Goal: Information Seeking & Learning: Learn about a topic

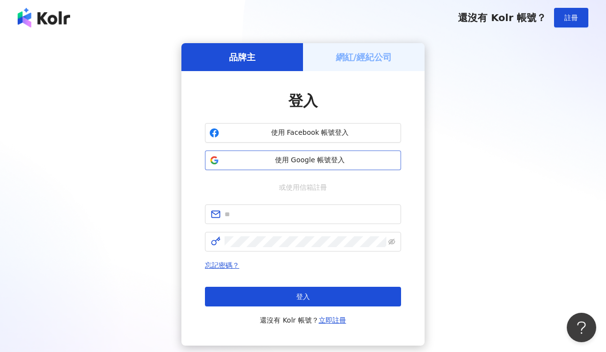
click at [303, 161] on span "使用 Google 帳號登入" at bounding box center [310, 160] width 174 height 10
click at [288, 157] on span "使用 Google 帳號登入" at bounding box center [310, 160] width 174 height 10
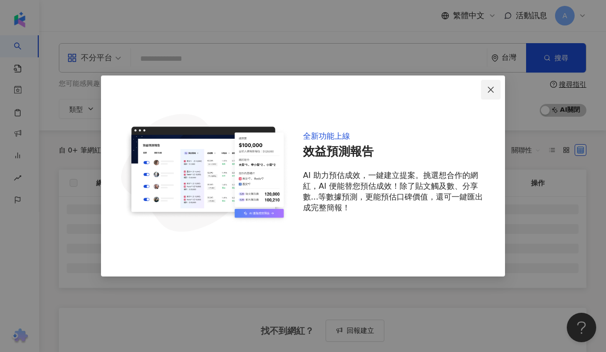
click at [495, 87] on span "Close" at bounding box center [491, 90] width 20 height 8
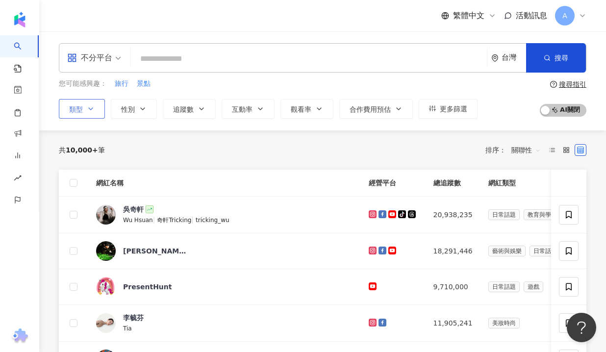
click at [66, 108] on button "類型" at bounding box center [82, 109] width 46 height 20
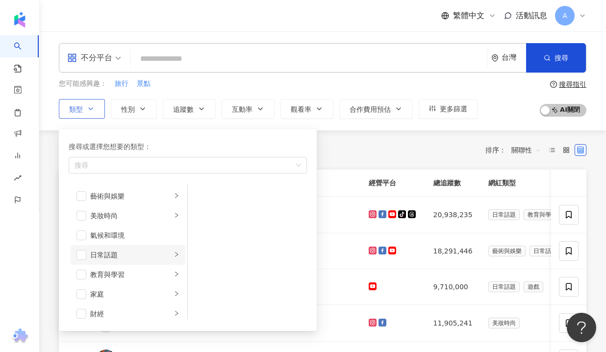
click at [102, 248] on li "日常話題" at bounding box center [128, 255] width 115 height 20
click at [82, 257] on span "button" at bounding box center [81, 255] width 10 height 10
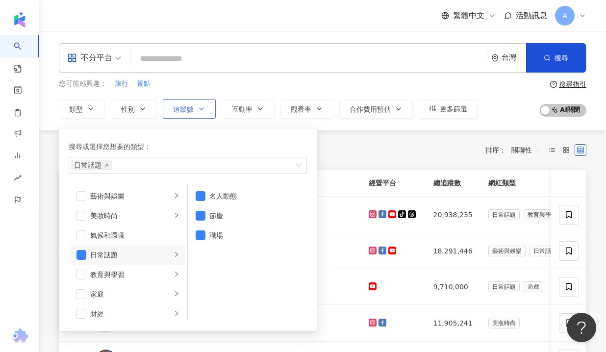
click at [185, 110] on span "追蹤數" at bounding box center [183, 109] width 21 height 8
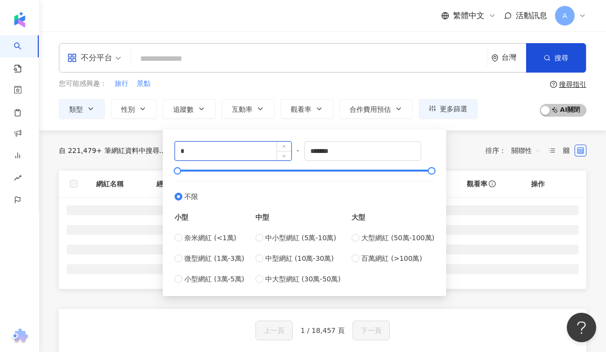
click at [230, 155] on input "*" at bounding box center [233, 151] width 116 height 19
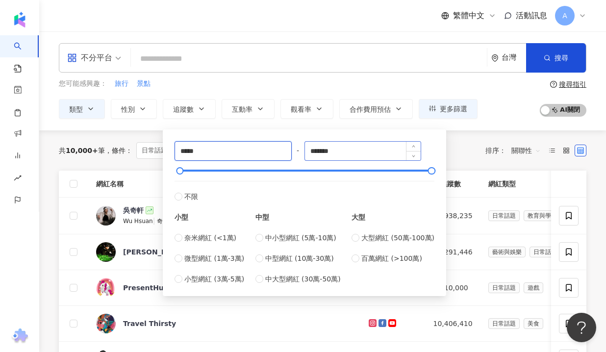
type input "*****"
click at [330, 154] on input "*******" at bounding box center [363, 151] width 116 height 19
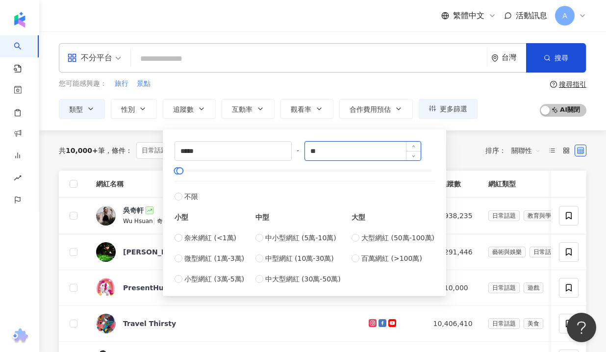
type input "*"
type input "*****"
click at [472, 144] on div "共 10,000+ 筆 條件 ： 日常話題 重置 排序： 關聯性" at bounding box center [322, 150] width 527 height 17
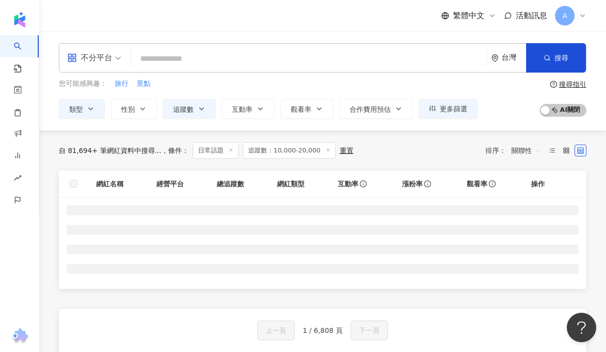
click at [120, 70] on span at bounding box center [94, 58] width 54 height 28
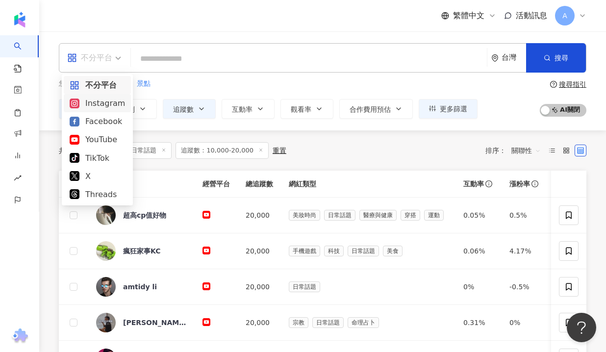
click at [101, 109] on div "Instagram" at bounding box center [97, 103] width 55 height 12
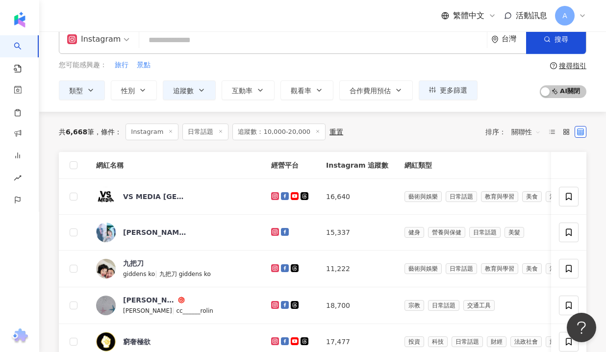
scroll to position [19, 0]
click at [200, 92] on icon "button" at bounding box center [202, 90] width 8 height 8
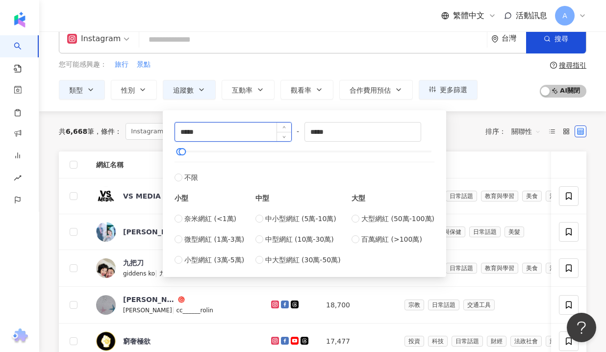
click at [247, 135] on input "*****" at bounding box center [233, 132] width 116 height 19
click at [135, 146] on div "共 6,668 筆 條件 ： Instagram 日常話題 追蹤數：10,000-20,000 重置 排序： 關聯性" at bounding box center [322, 131] width 527 height 40
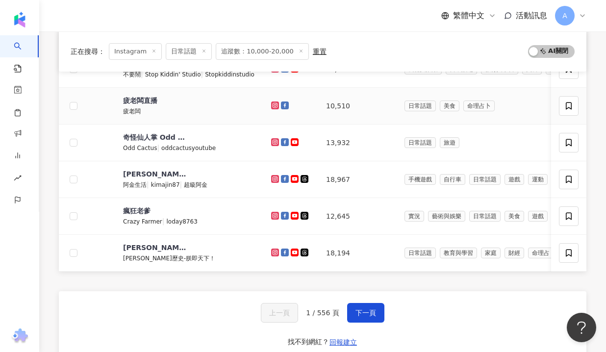
scroll to position [368, 0]
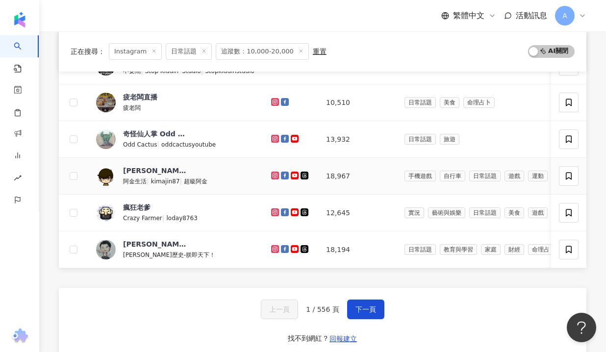
click at [274, 176] on icon at bounding box center [274, 174] width 1 height 1
click at [358, 314] on button "下一頁" at bounding box center [365, 309] width 37 height 20
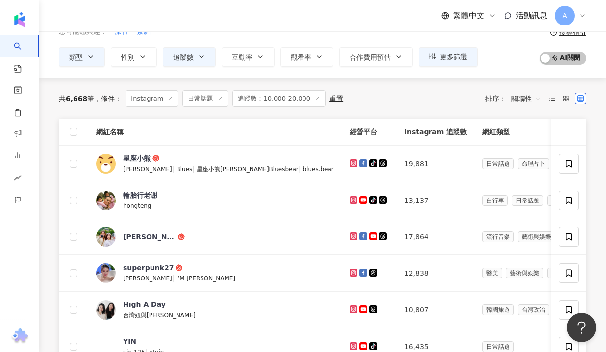
scroll to position [55, 0]
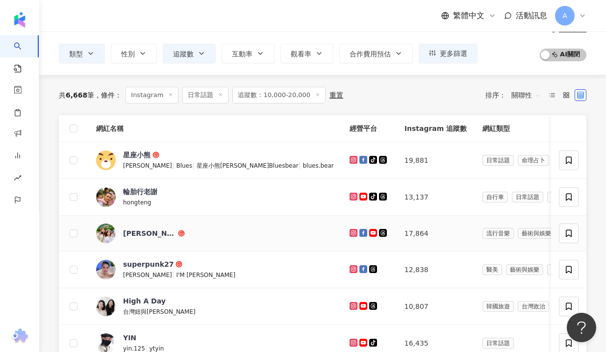
click at [351, 232] on icon at bounding box center [353, 232] width 4 height 4
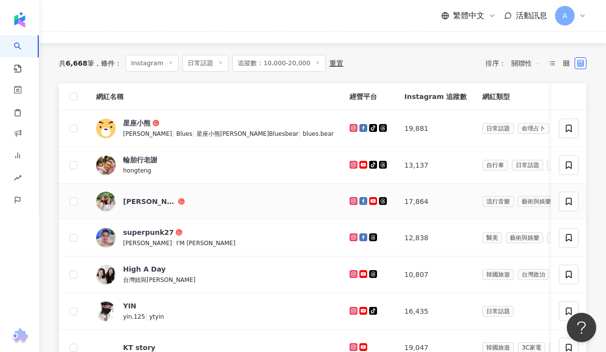
scroll to position [93, 0]
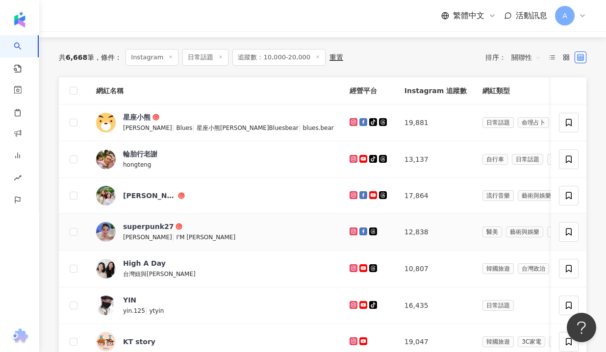
click at [352, 231] on icon at bounding box center [352, 230] width 1 height 1
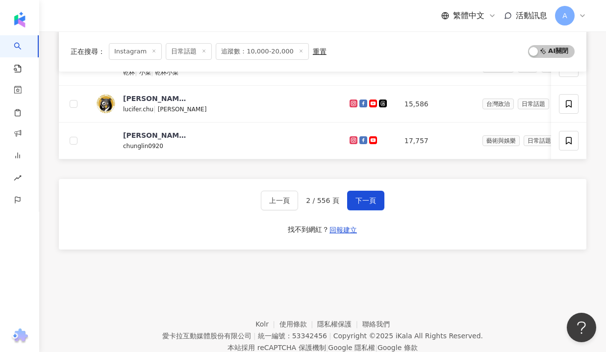
scroll to position [486, 0]
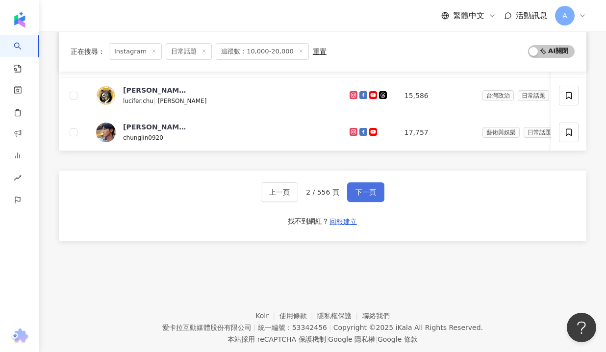
click at [379, 195] on button "下一頁" at bounding box center [365, 192] width 37 height 20
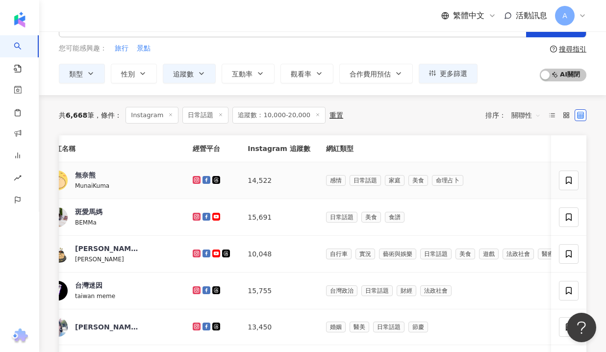
scroll to position [0, 0]
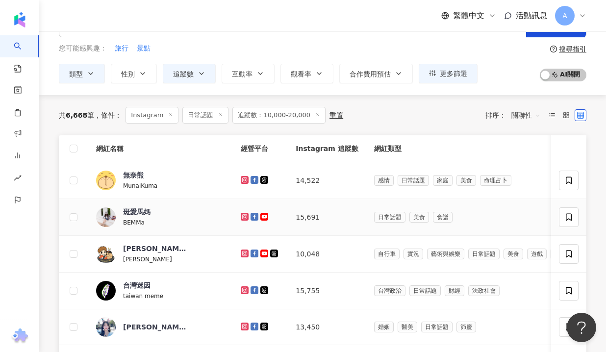
click at [242, 216] on icon at bounding box center [245, 217] width 6 height 6
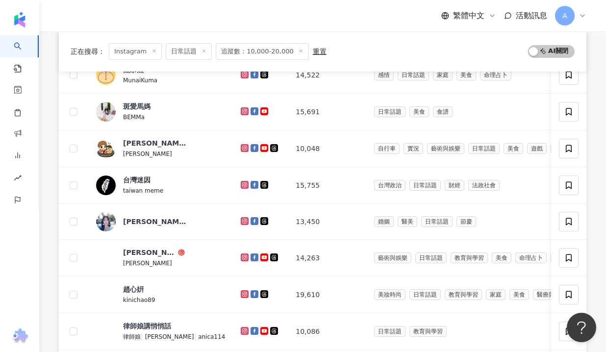
scroll to position [177, 0]
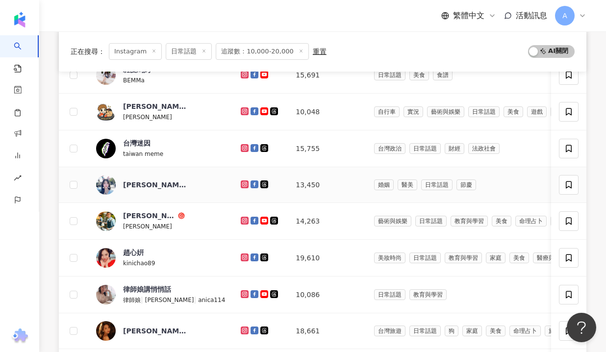
click at [242, 187] on icon at bounding box center [245, 184] width 6 height 6
click at [241, 253] on div at bounding box center [260, 257] width 39 height 11
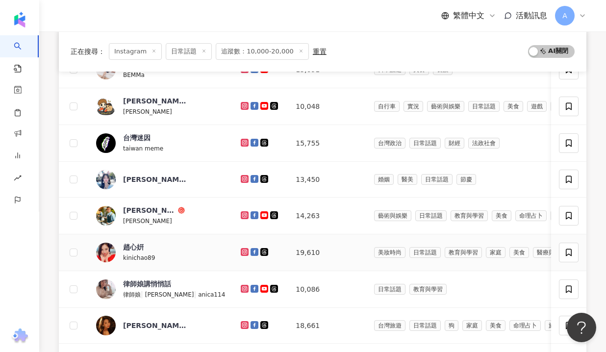
click at [242, 254] on icon at bounding box center [245, 252] width 6 height 6
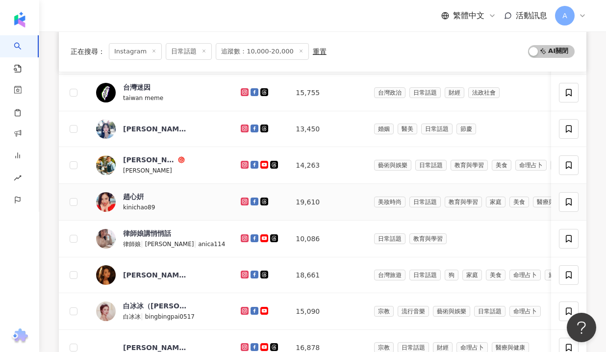
scroll to position [239, 0]
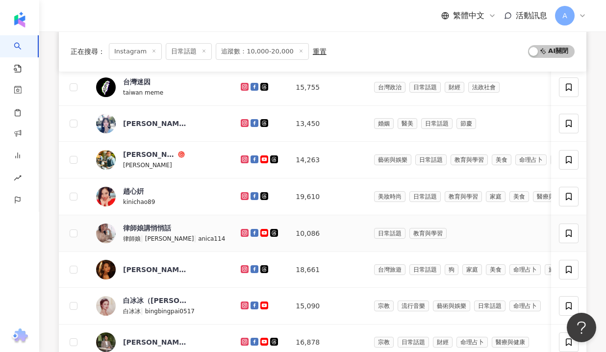
click at [242, 231] on icon at bounding box center [245, 233] width 6 height 6
click at [243, 267] on icon at bounding box center [245, 269] width 4 height 4
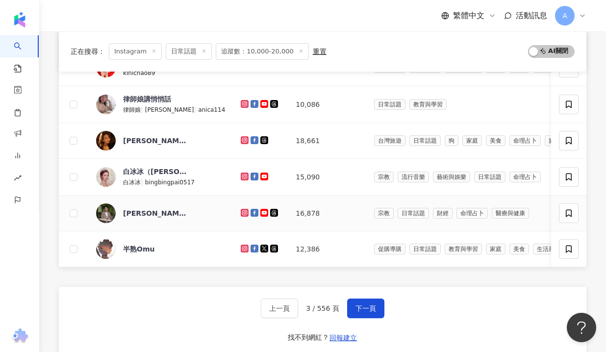
scroll to position [374, 0]
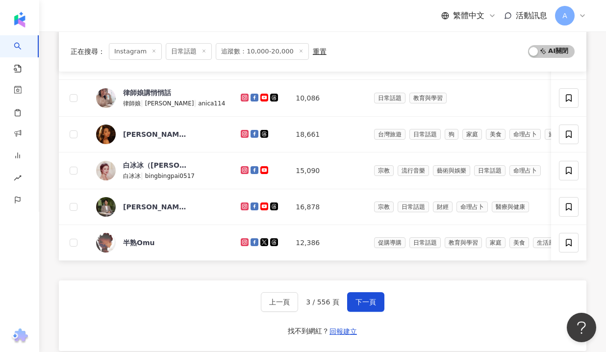
click at [371, 313] on div "上一頁 3 / 556 頁 下一頁 找不到網紅？ 回報建立" at bounding box center [322, 315] width 527 height 71
click at [368, 305] on button "下一頁" at bounding box center [365, 302] width 37 height 20
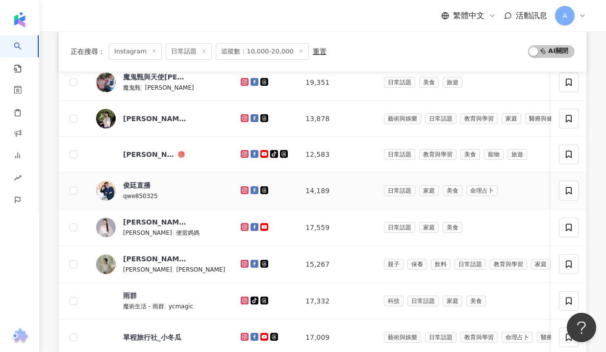
scroll to position [276, 0]
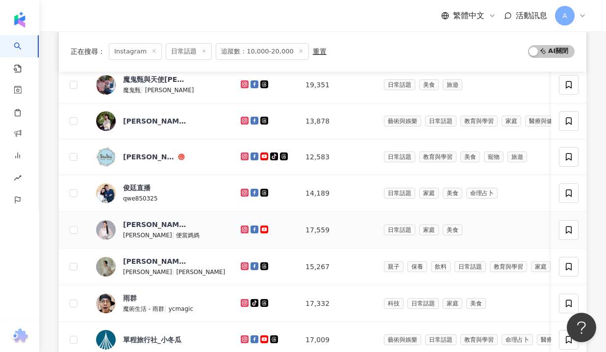
click at [241, 229] on icon at bounding box center [245, 229] width 8 height 8
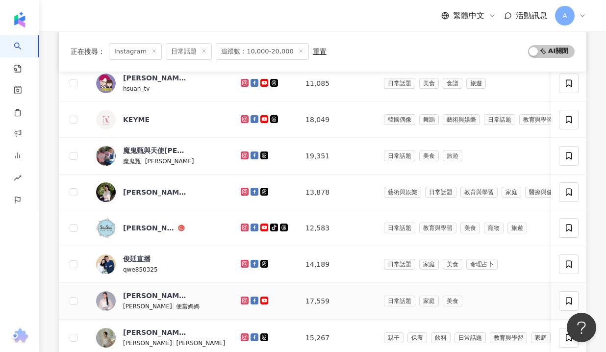
scroll to position [188, 0]
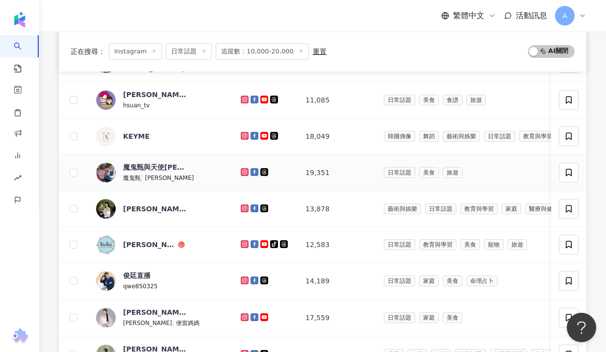
click at [241, 174] on icon at bounding box center [245, 172] width 8 height 8
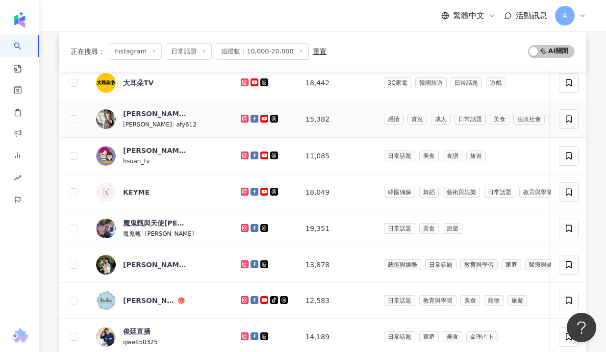
scroll to position [125, 0]
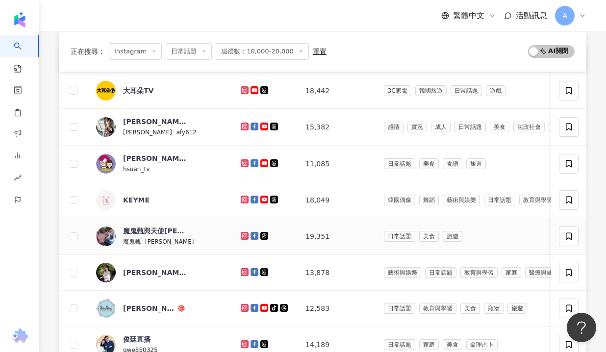
click at [242, 234] on icon at bounding box center [245, 236] width 6 height 6
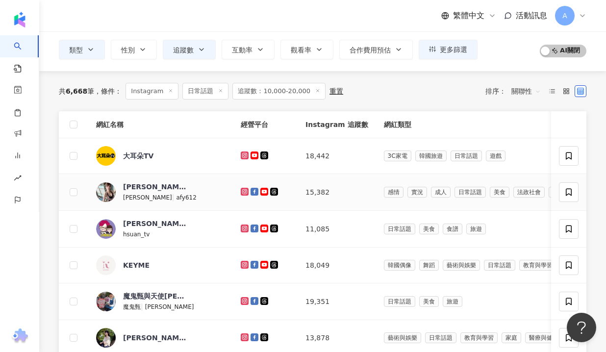
scroll to position [33, 0]
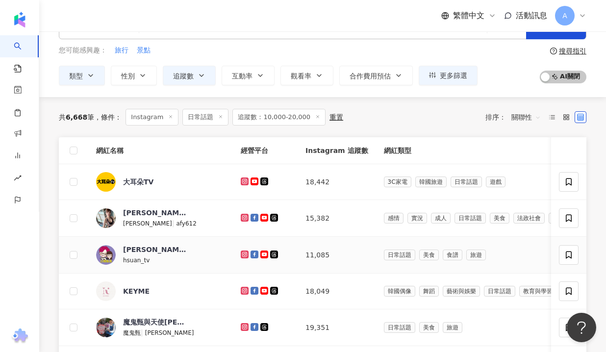
click at [243, 252] on icon at bounding box center [245, 254] width 4 height 4
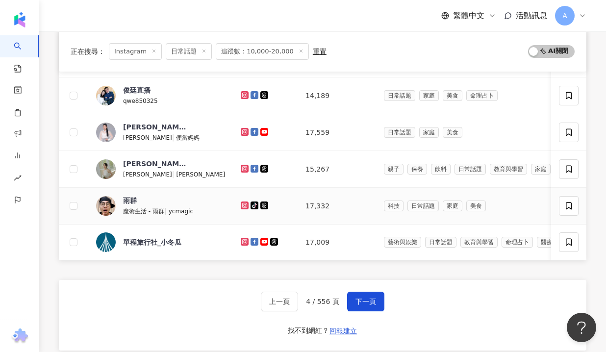
scroll to position [370, 0]
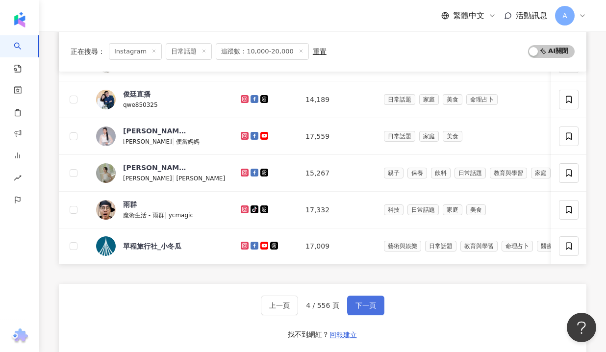
click at [368, 302] on span "下一頁" at bounding box center [365, 305] width 21 height 8
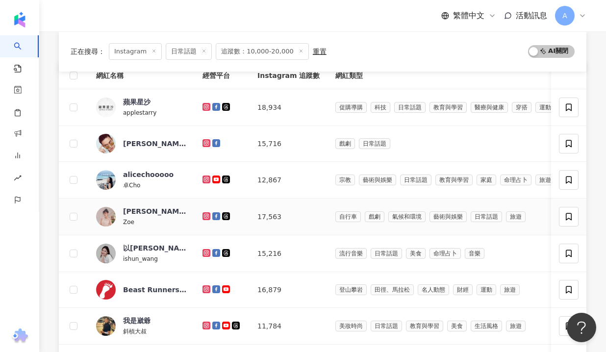
scroll to position [109, 0]
click at [208, 250] on icon at bounding box center [206, 252] width 6 height 6
click at [207, 216] on icon at bounding box center [206, 216] width 6 height 6
click at [206, 179] on icon at bounding box center [205, 178] width 1 height 1
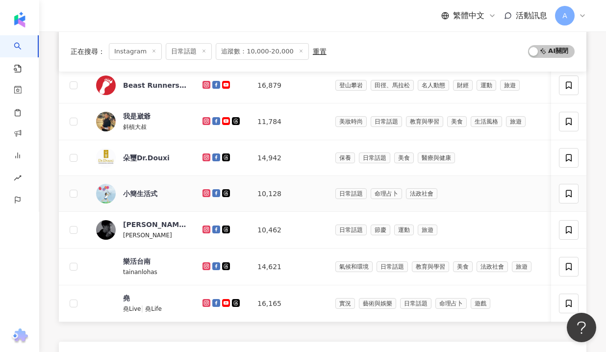
scroll to position [314, 0]
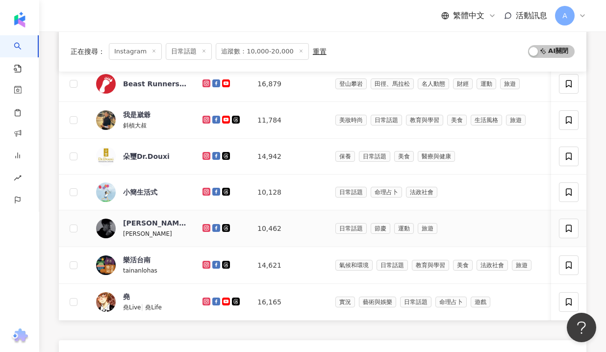
click at [207, 228] on icon at bounding box center [206, 227] width 4 height 4
click at [204, 303] on icon at bounding box center [206, 302] width 6 height 6
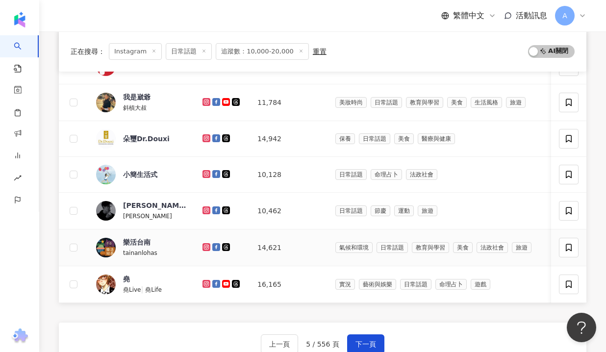
scroll to position [375, 0]
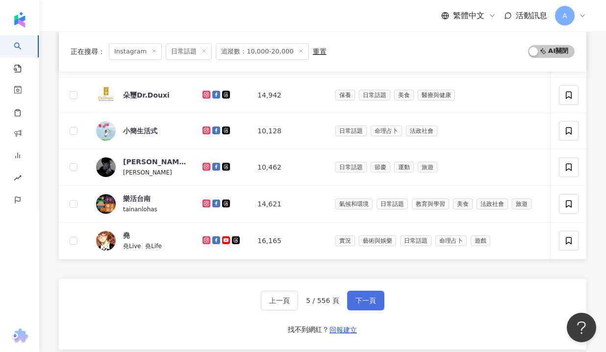
click at [372, 301] on span "下一頁" at bounding box center [365, 301] width 21 height 8
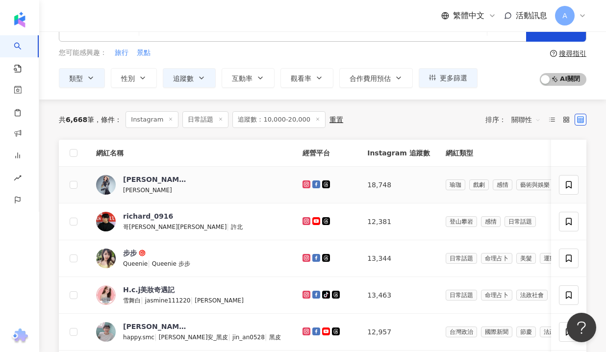
scroll to position [22, 0]
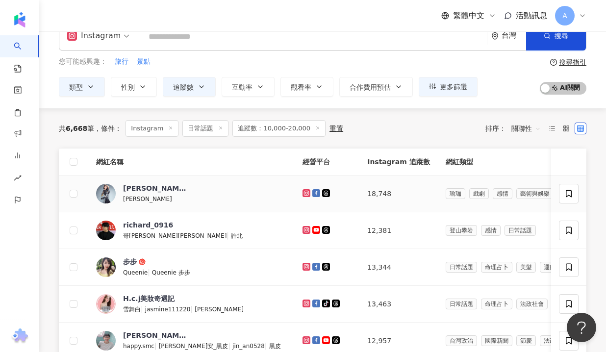
click at [304, 193] on icon at bounding box center [306, 193] width 4 height 4
click at [302, 226] on icon at bounding box center [306, 230] width 8 height 8
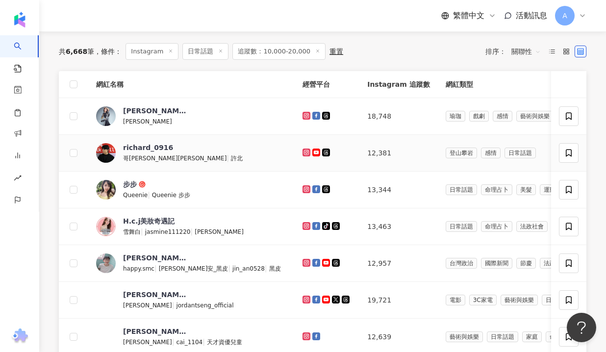
scroll to position [111, 0]
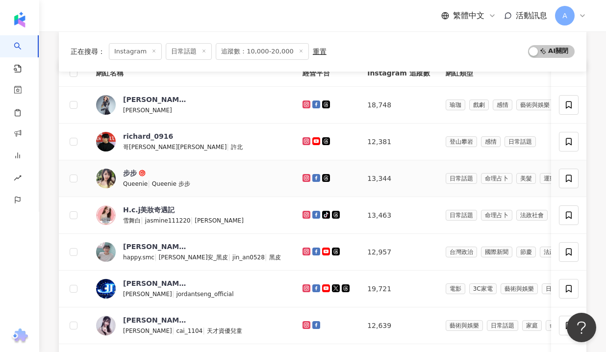
click at [305, 177] on icon at bounding box center [305, 177] width 1 height 1
click at [303, 217] on icon at bounding box center [306, 215] width 6 height 6
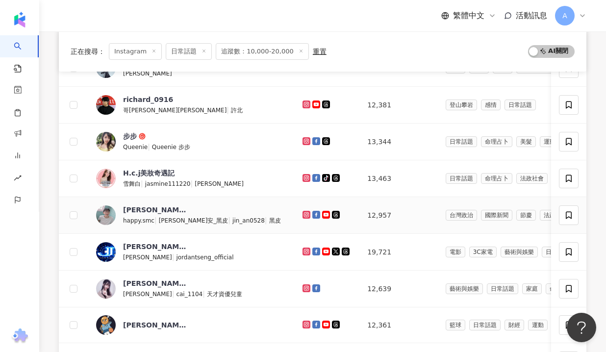
scroll to position [155, 0]
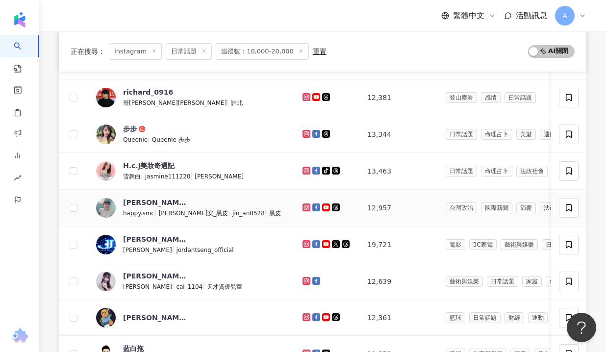
click at [302, 204] on icon at bounding box center [306, 207] width 8 height 8
click at [304, 279] on icon at bounding box center [306, 280] width 4 height 4
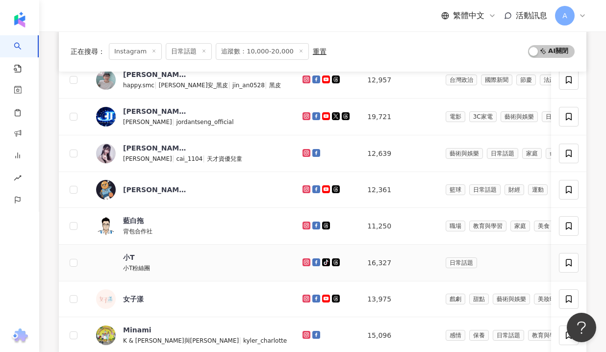
scroll to position [291, 0]
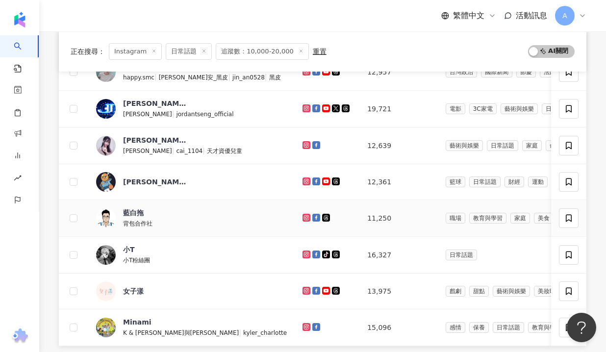
click at [304, 218] on icon at bounding box center [306, 217] width 4 height 4
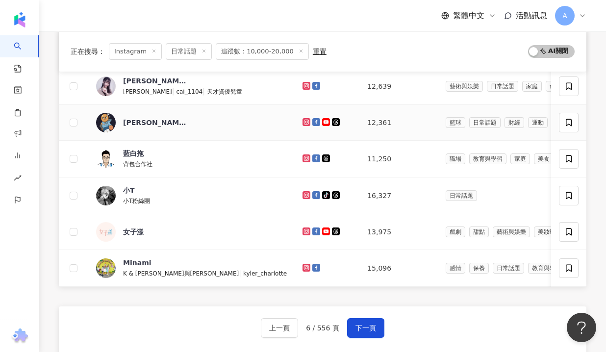
scroll to position [359, 0]
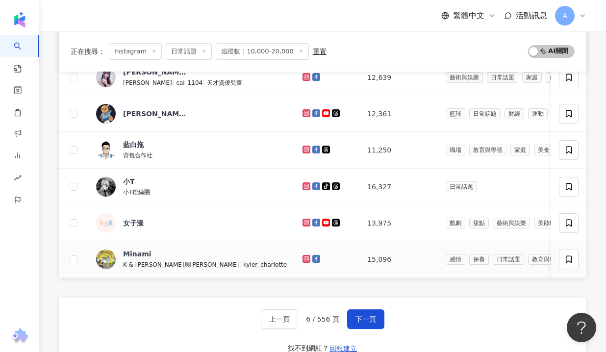
click at [303, 257] on icon at bounding box center [306, 259] width 6 height 6
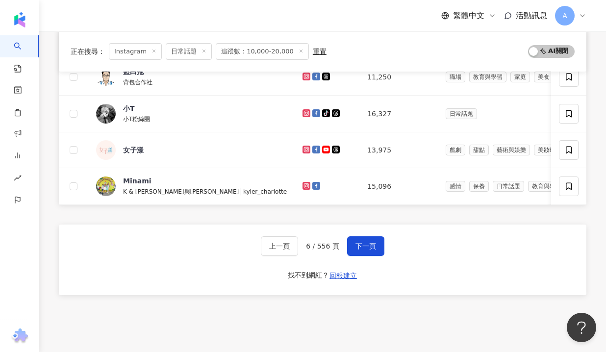
scroll to position [475, 0]
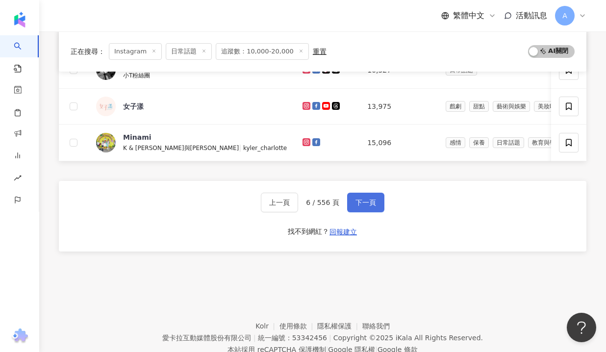
click at [364, 205] on span "下一頁" at bounding box center [365, 203] width 21 height 8
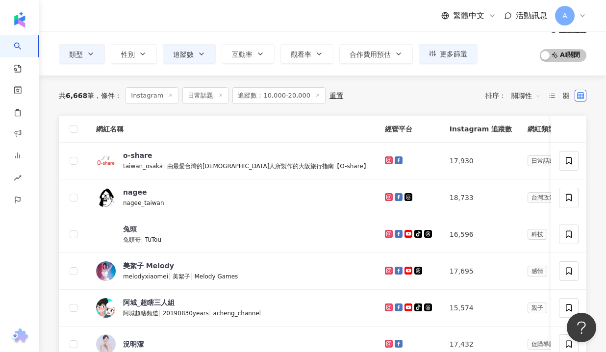
scroll to position [119, 0]
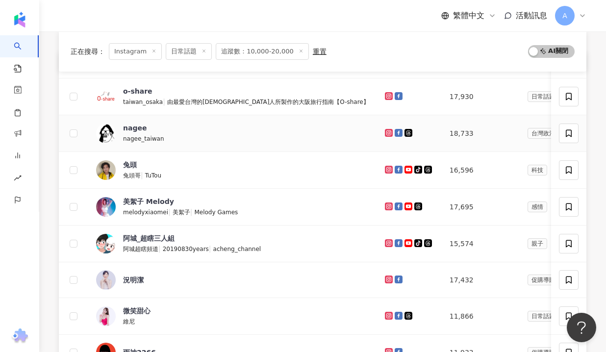
click at [385, 135] on icon at bounding box center [389, 133] width 8 height 8
click at [385, 202] on icon at bounding box center [389, 206] width 8 height 8
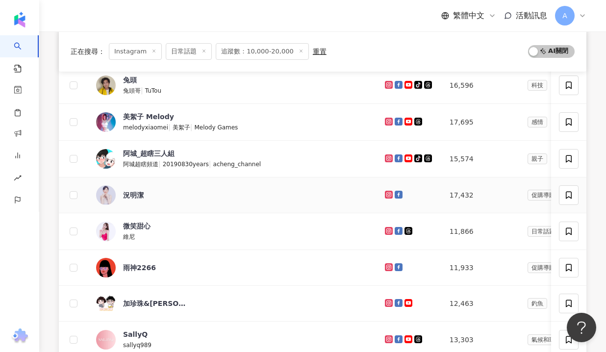
click at [386, 192] on icon at bounding box center [389, 195] width 6 height 6
click at [385, 228] on icon at bounding box center [389, 231] width 8 height 8
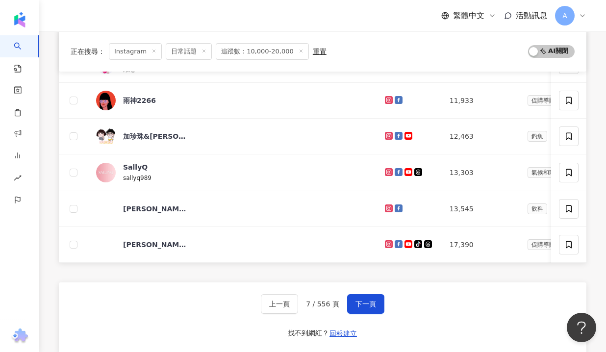
scroll to position [380, 0]
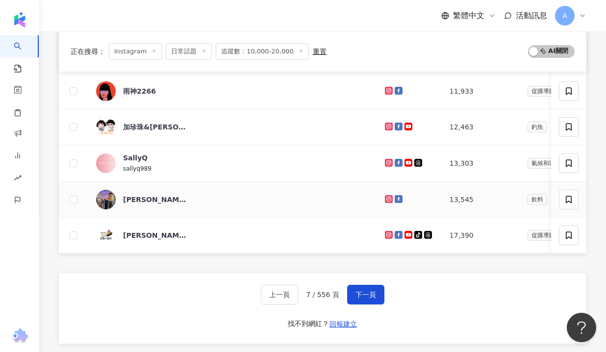
click at [385, 200] on g at bounding box center [389, 199] width 8 height 8
click at [372, 289] on button "下一頁" at bounding box center [365, 295] width 37 height 20
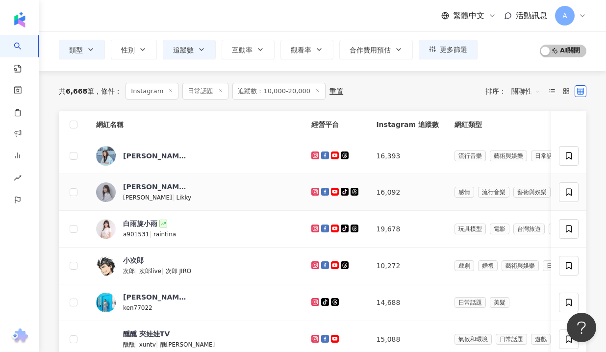
scroll to position [59, 0]
click at [311, 154] on icon at bounding box center [315, 156] width 8 height 8
click at [311, 194] on icon at bounding box center [315, 192] width 8 height 8
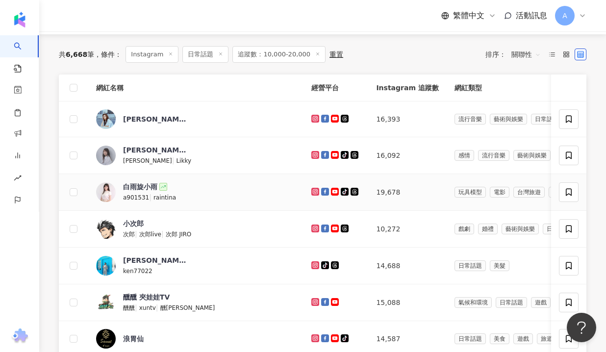
click at [312, 193] on icon at bounding box center [315, 192] width 6 height 6
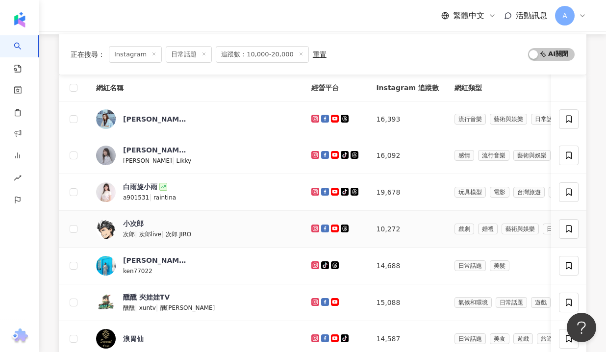
scroll to position [125, 0]
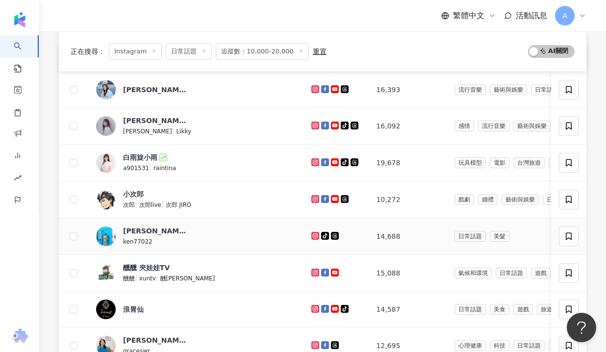
click at [311, 233] on icon at bounding box center [315, 236] width 8 height 8
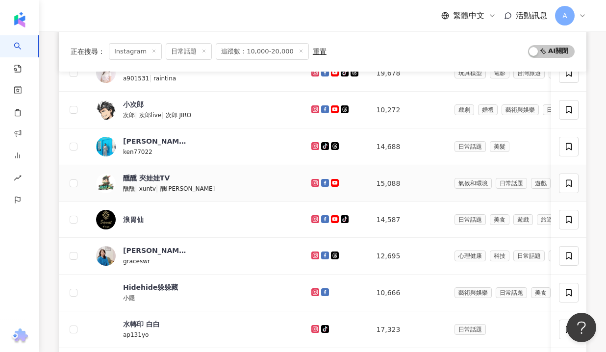
scroll to position [220, 0]
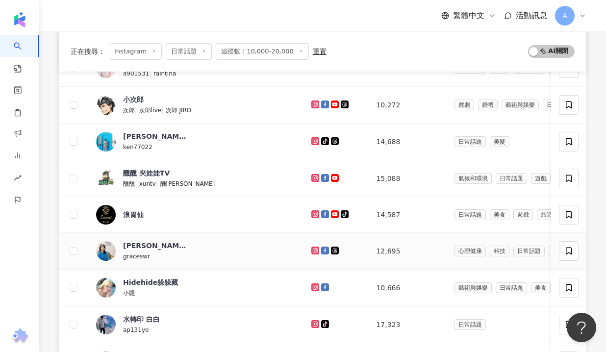
click at [311, 247] on icon at bounding box center [315, 251] width 8 height 8
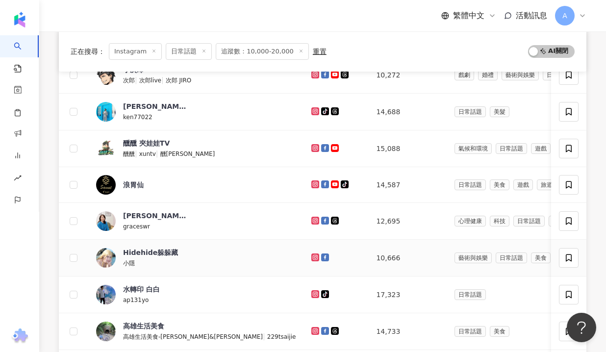
scroll to position [250, 0]
click at [312, 255] on icon at bounding box center [315, 257] width 6 height 6
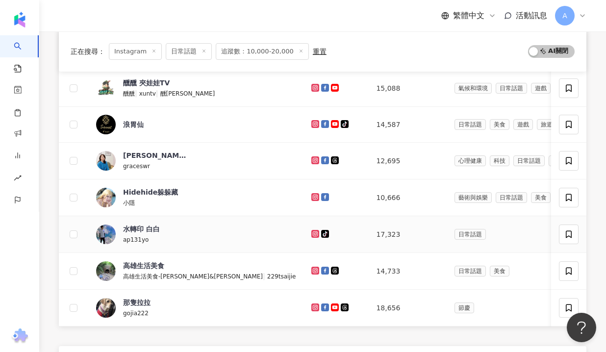
click at [311, 237] on icon at bounding box center [315, 234] width 8 height 8
click at [313, 272] on icon at bounding box center [315, 270] width 4 height 4
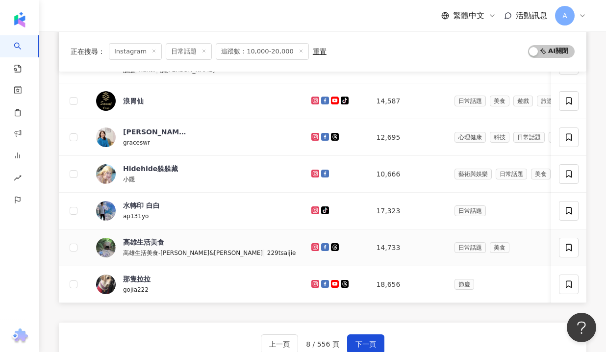
scroll to position [336, 0]
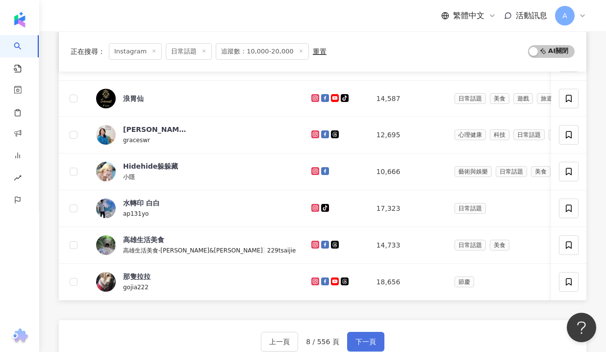
click at [365, 336] on button "下一頁" at bounding box center [365, 342] width 37 height 20
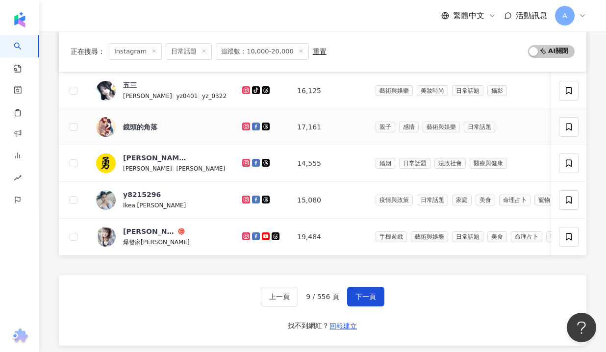
scroll to position [409, 0]
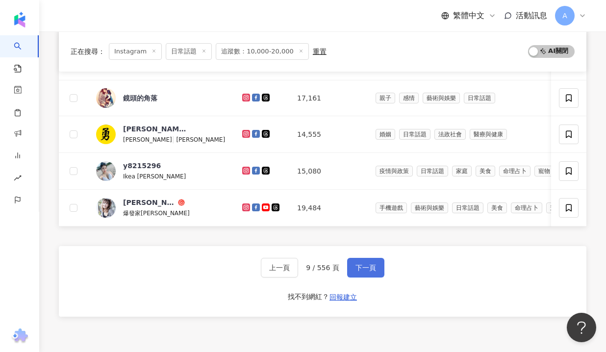
click at [355, 265] on span "下一頁" at bounding box center [365, 268] width 21 height 8
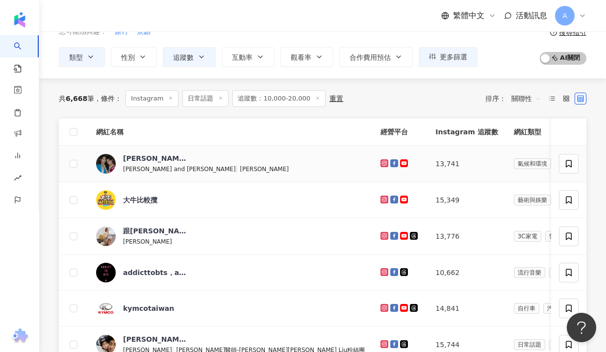
scroll to position [48, 0]
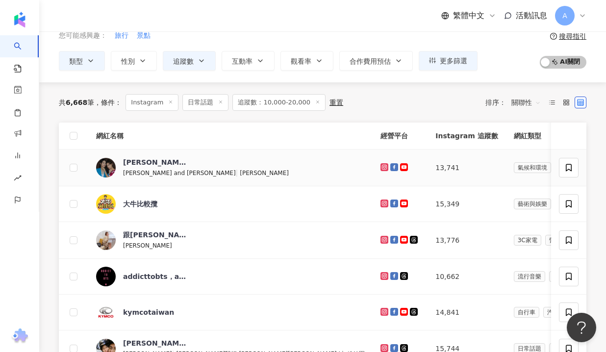
click at [381, 169] on icon at bounding box center [384, 167] width 6 height 6
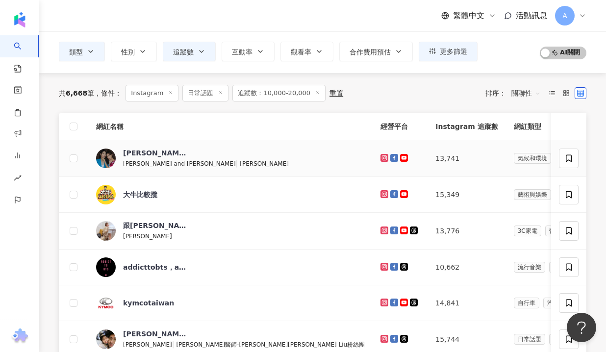
scroll to position [58, 0]
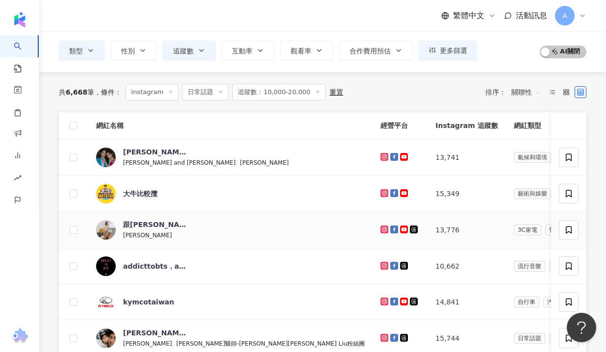
click at [381, 229] on icon at bounding box center [384, 229] width 6 height 6
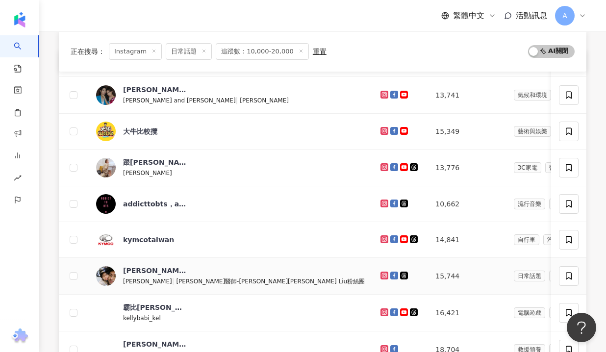
scroll to position [183, 0]
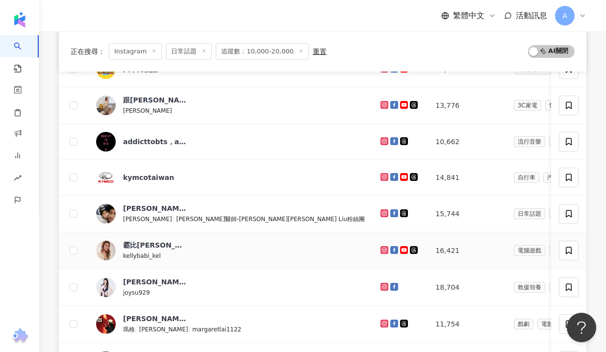
click at [382, 251] on icon at bounding box center [384, 250] width 4 height 4
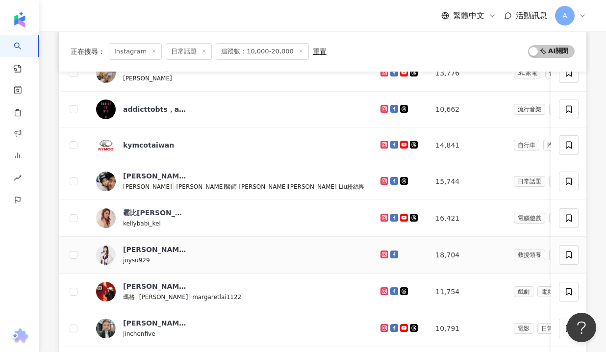
click at [380, 255] on g at bounding box center [384, 254] width 8 height 8
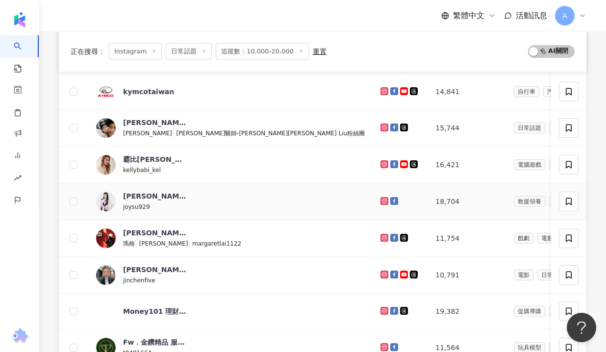
scroll to position [279, 0]
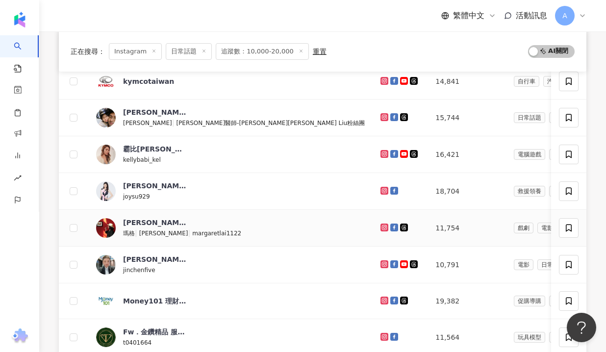
click at [380, 229] on icon at bounding box center [384, 228] width 8 height 8
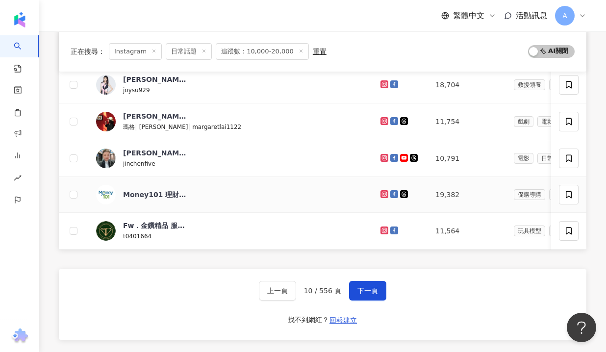
scroll to position [390, 0]
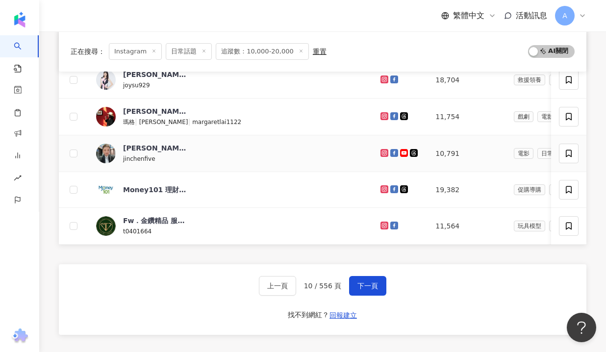
click at [382, 151] on icon at bounding box center [384, 152] width 4 height 4
click at [353, 282] on button "下一頁" at bounding box center [367, 286] width 37 height 20
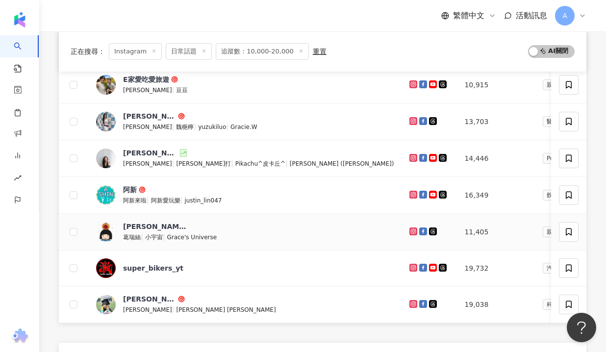
scroll to position [304, 0]
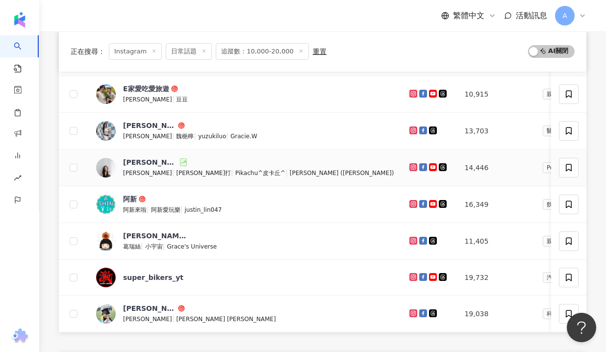
click at [409, 167] on g at bounding box center [413, 167] width 8 height 8
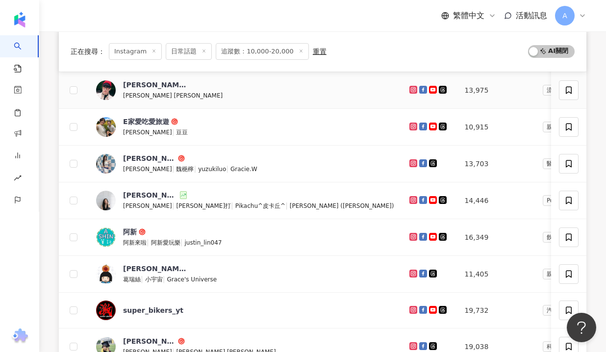
scroll to position [261, 0]
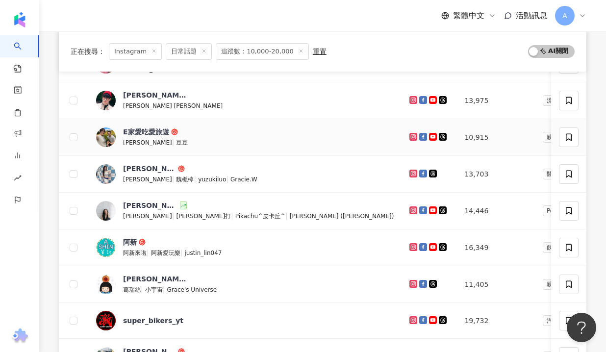
click at [409, 133] on icon at bounding box center [413, 137] width 8 height 8
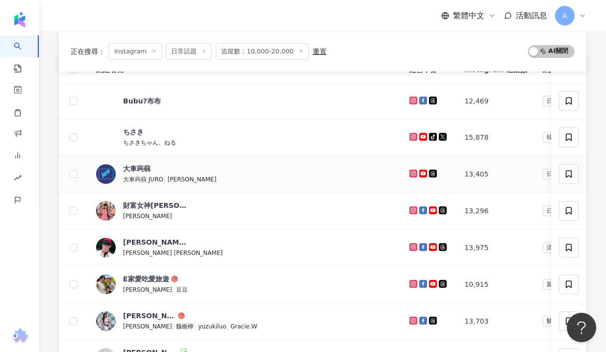
scroll to position [114, 0]
click at [411, 100] on icon at bounding box center [413, 101] width 4 height 4
click at [413, 211] on icon at bounding box center [413, 210] width 1 height 1
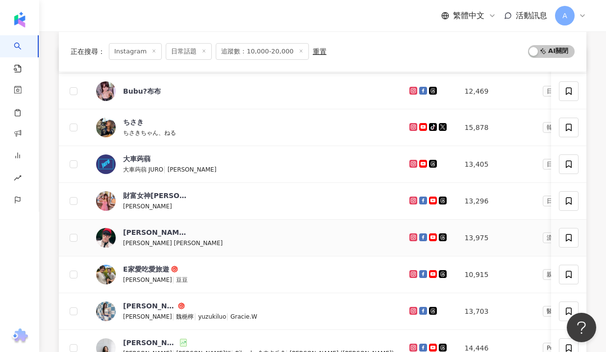
click at [411, 235] on icon at bounding box center [413, 237] width 4 height 4
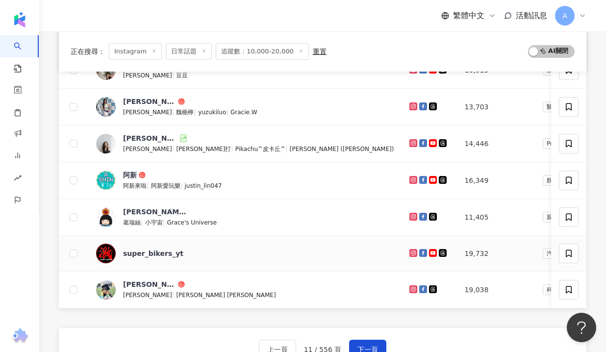
scroll to position [343, 0]
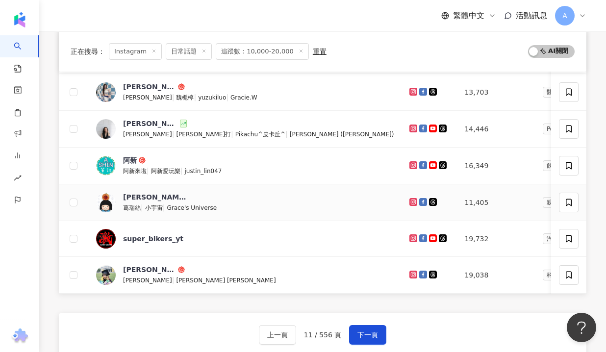
click at [413, 202] on icon at bounding box center [413, 201] width 1 height 1
click at [409, 271] on icon at bounding box center [413, 275] width 8 height 8
click at [361, 326] on button "下一頁" at bounding box center [367, 335] width 37 height 20
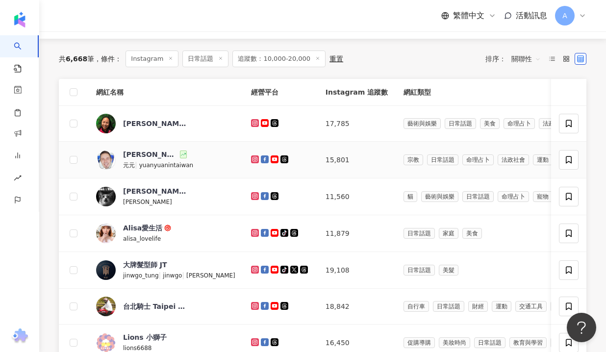
scroll to position [85, 0]
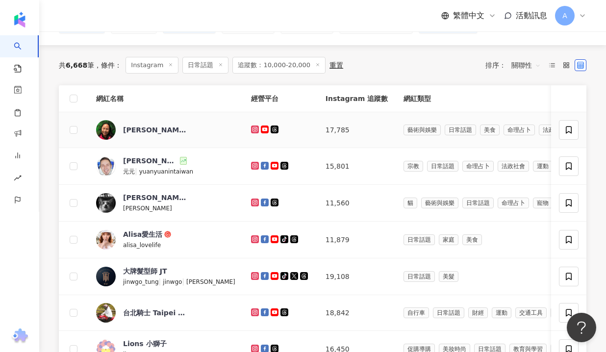
click at [252, 132] on icon at bounding box center [255, 129] width 6 height 6
click at [253, 164] on icon at bounding box center [255, 165] width 4 height 4
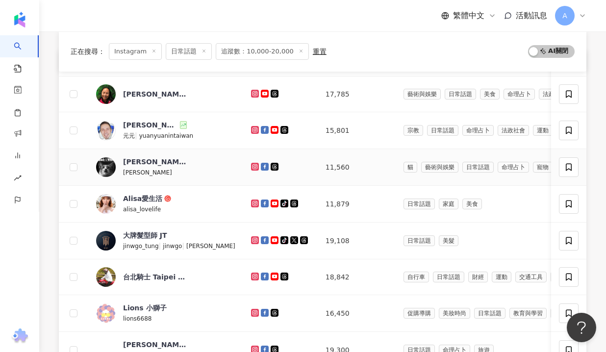
scroll to position [123, 0]
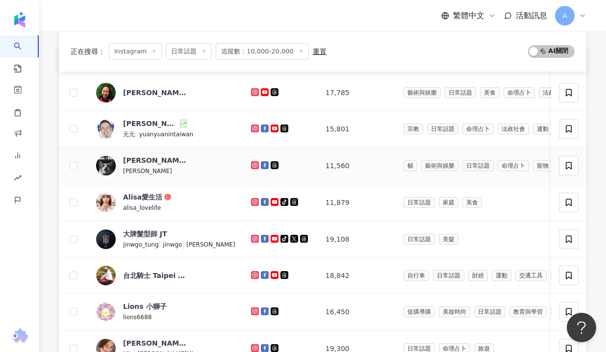
click at [253, 164] on icon at bounding box center [255, 165] width 4 height 4
click at [253, 200] on icon at bounding box center [255, 201] width 4 height 4
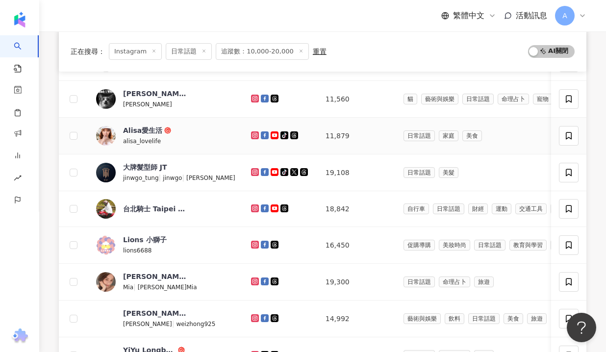
scroll to position [203, 0]
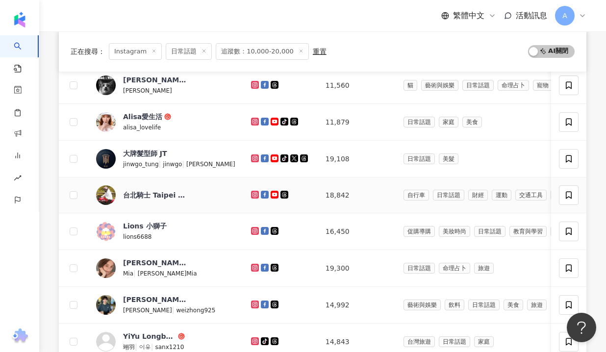
click at [252, 194] on icon at bounding box center [255, 195] width 6 height 6
click at [254, 230] on icon at bounding box center [254, 230] width 1 height 1
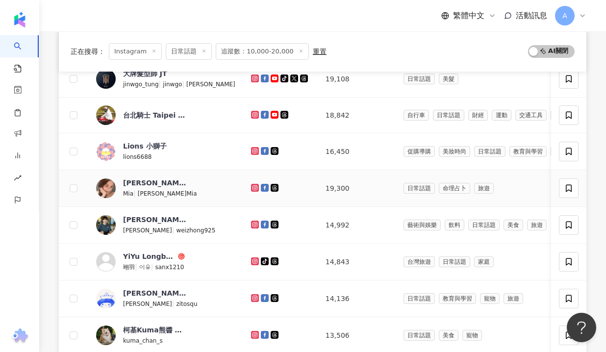
click at [253, 189] on icon at bounding box center [255, 187] width 4 height 4
click at [252, 225] on icon at bounding box center [255, 225] width 6 height 6
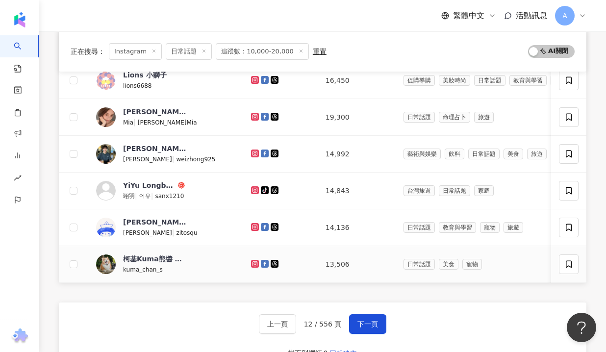
click at [253, 265] on icon at bounding box center [255, 263] width 4 height 4
click at [364, 328] on span "下一頁" at bounding box center [367, 324] width 21 height 8
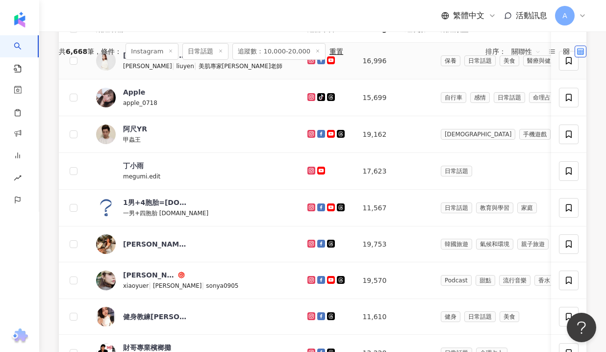
scroll to position [42, 0]
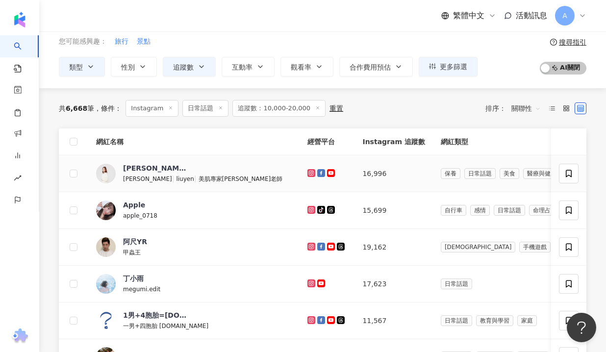
click at [309, 174] on icon at bounding box center [311, 173] width 4 height 4
click at [311, 210] on icon at bounding box center [311, 209] width 1 height 1
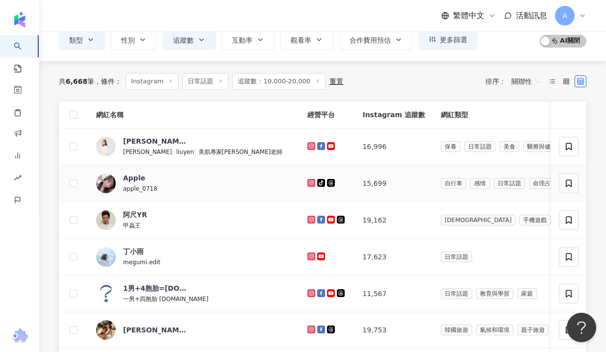
scroll to position [71, 0]
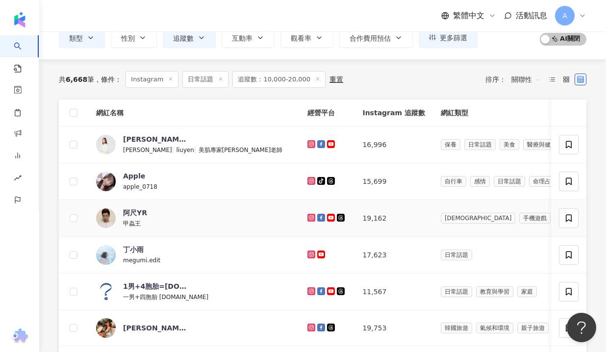
click at [308, 216] on icon at bounding box center [311, 218] width 6 height 6
click at [309, 253] on icon at bounding box center [311, 254] width 4 height 4
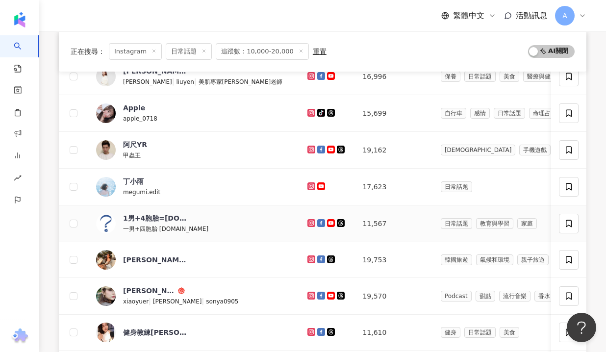
click at [307, 219] on icon at bounding box center [311, 223] width 8 height 8
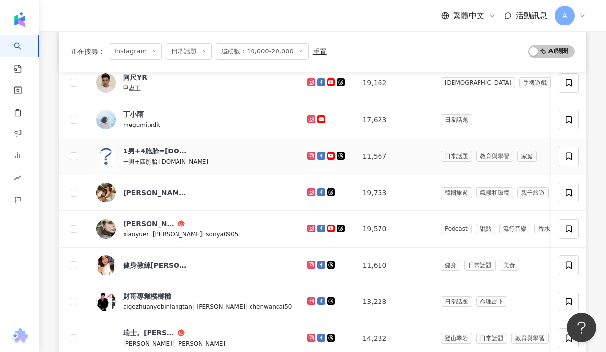
scroll to position [207, 0]
click at [309, 190] on icon at bounding box center [311, 191] width 4 height 4
click at [307, 224] on icon at bounding box center [311, 228] width 8 height 8
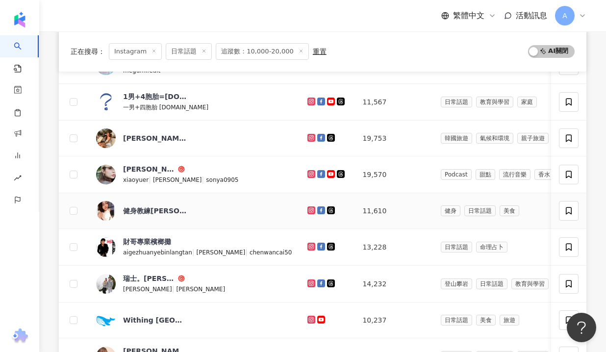
click at [311, 211] on icon at bounding box center [311, 209] width 1 height 1
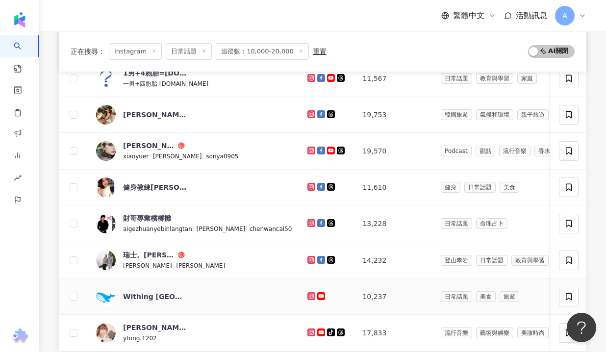
scroll to position [296, 0]
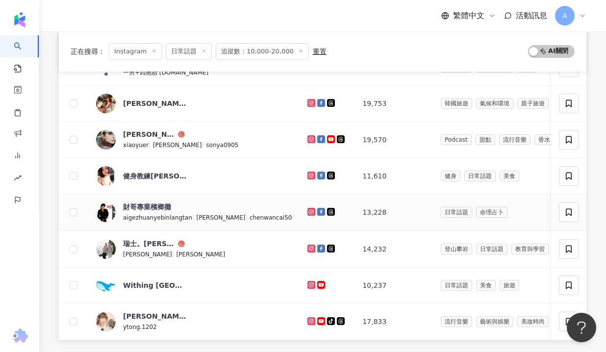
click at [308, 211] on icon at bounding box center [311, 212] width 6 height 6
click at [309, 249] on icon at bounding box center [311, 248] width 4 height 4
click at [307, 318] on icon at bounding box center [311, 321] width 8 height 8
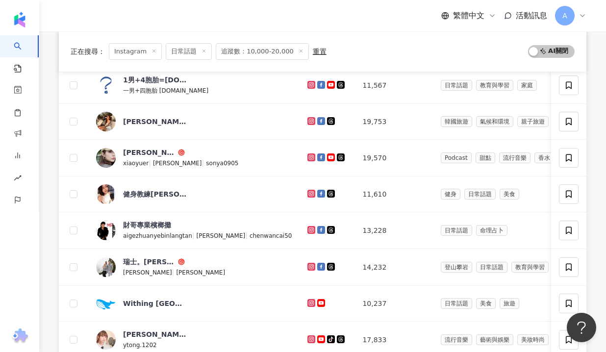
scroll to position [496, 0]
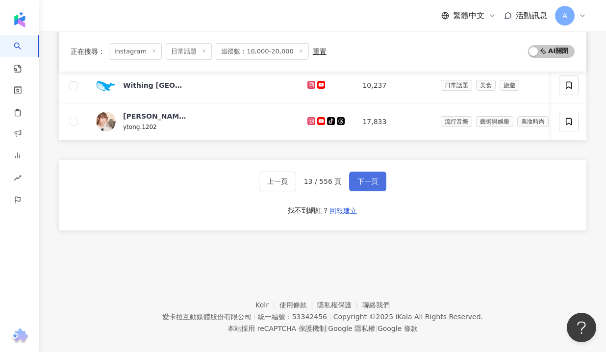
click at [365, 178] on span "下一頁" at bounding box center [367, 181] width 21 height 8
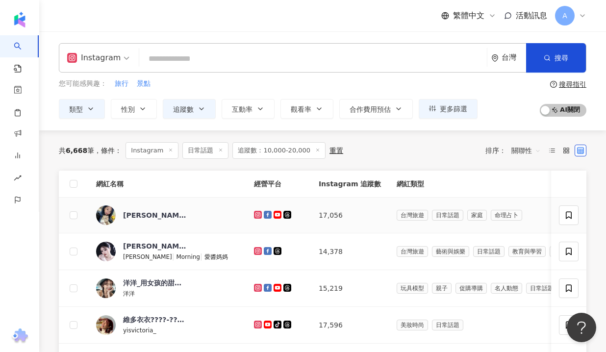
scroll to position [103, 0]
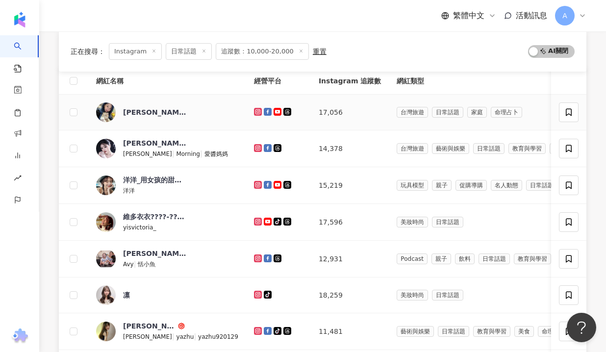
click at [255, 111] on icon at bounding box center [258, 112] width 6 height 6
click at [254, 144] on icon at bounding box center [258, 148] width 8 height 8
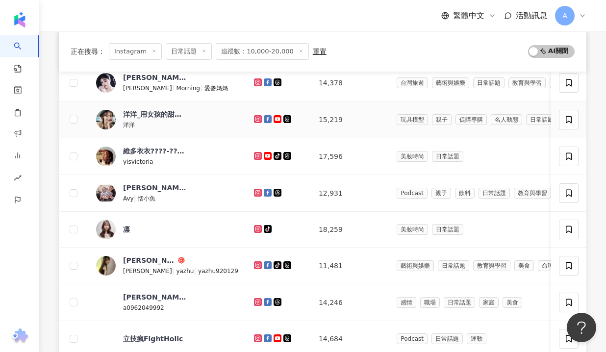
scroll to position [172, 0]
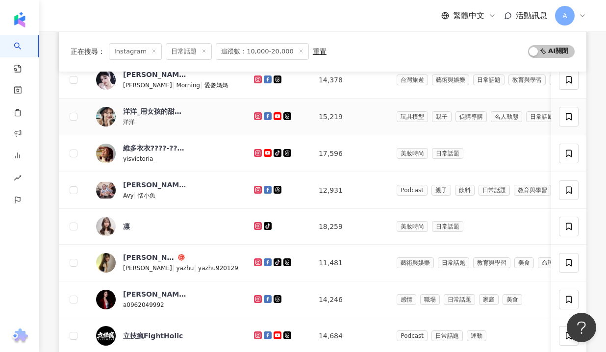
click at [256, 114] on icon at bounding box center [258, 116] width 4 height 4
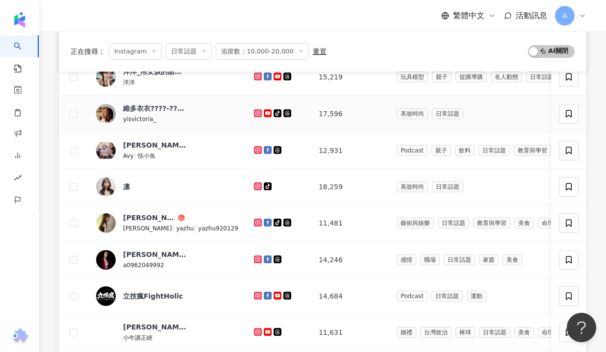
scroll to position [209, 0]
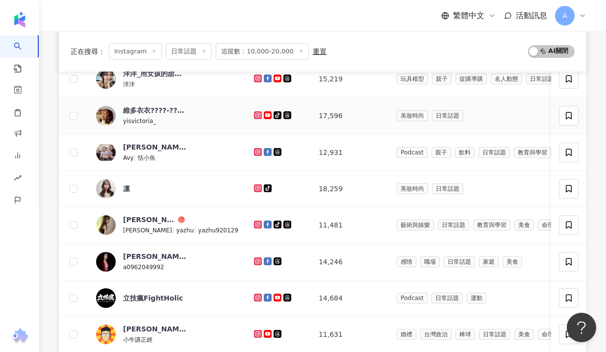
click at [257, 116] on icon at bounding box center [257, 114] width 1 height 1
click at [255, 152] on icon at bounding box center [258, 152] width 6 height 6
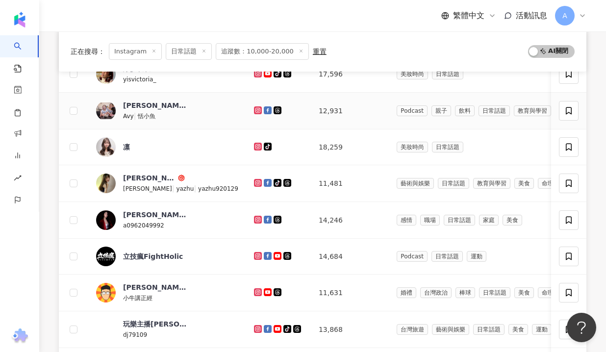
scroll to position [249, 0]
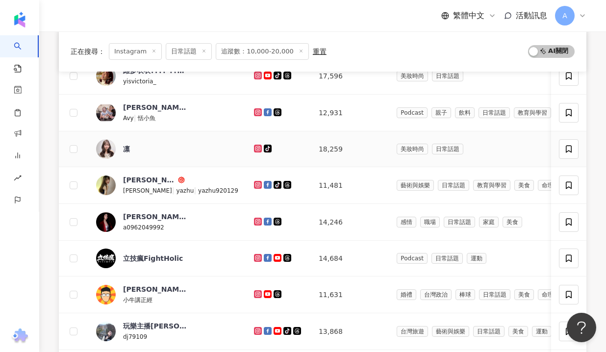
click at [255, 147] on icon at bounding box center [258, 149] width 6 height 6
click at [254, 182] on icon at bounding box center [258, 185] width 8 height 8
click at [256, 220] on icon at bounding box center [258, 221] width 4 height 4
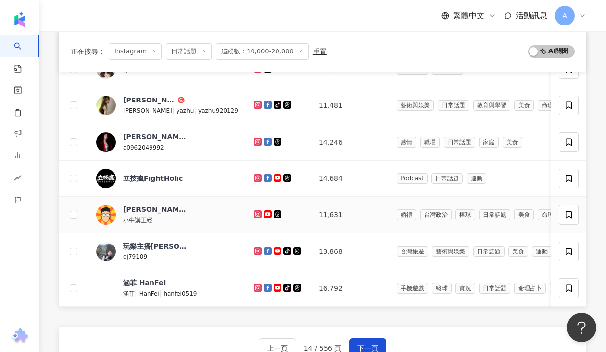
scroll to position [332, 0]
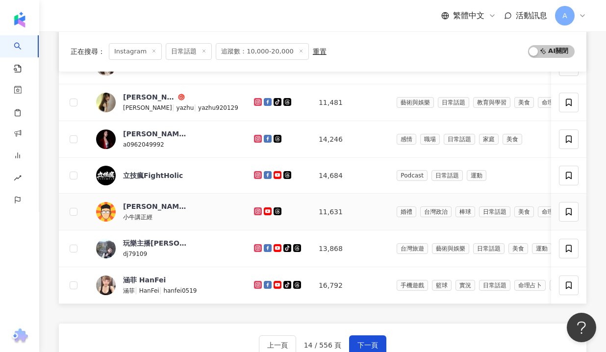
click at [254, 207] on icon at bounding box center [258, 211] width 8 height 8
click at [257, 285] on icon at bounding box center [257, 284] width 1 height 1
click at [256, 247] on icon at bounding box center [258, 248] width 4 height 4
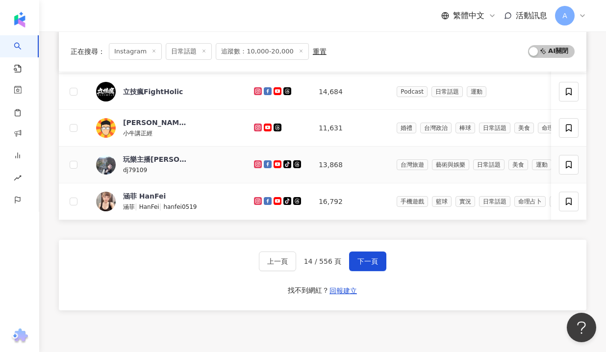
scroll to position [485, 0]
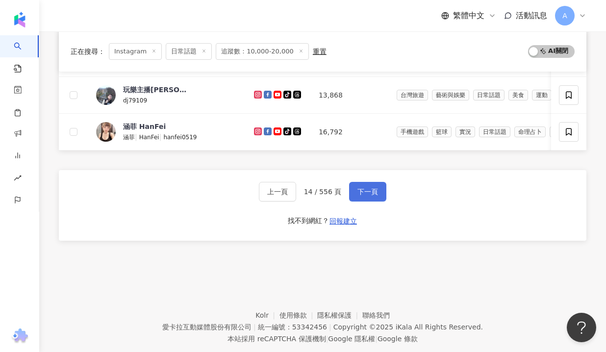
click at [356, 186] on button "下一頁" at bounding box center [367, 192] width 37 height 20
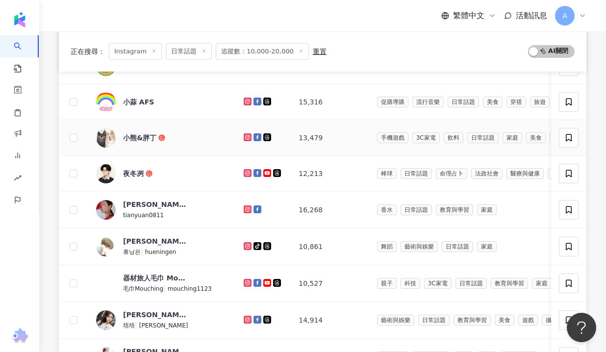
scroll to position [167, 0]
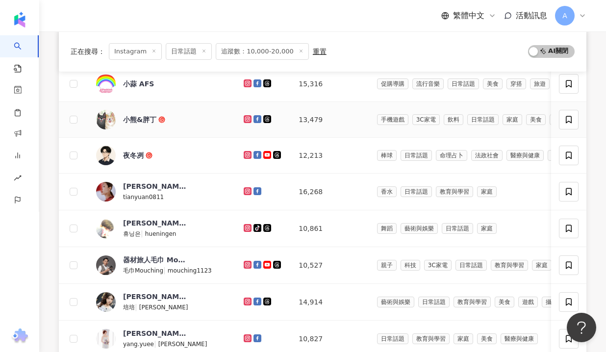
click at [246, 117] on icon at bounding box center [248, 119] width 6 height 6
click at [245, 189] on icon at bounding box center [248, 191] width 6 height 6
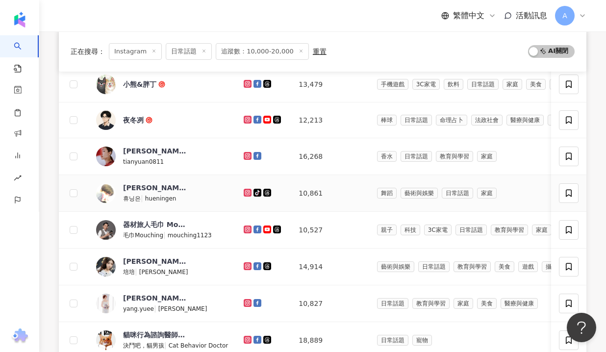
click at [245, 190] on icon at bounding box center [248, 193] width 6 height 6
click at [245, 230] on icon at bounding box center [248, 229] width 6 height 6
click at [246, 266] on icon at bounding box center [248, 266] width 6 height 6
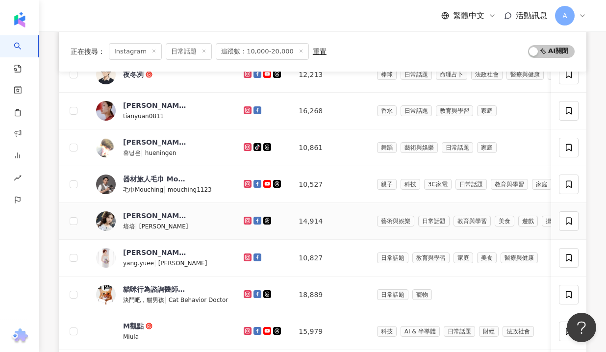
scroll to position [252, 0]
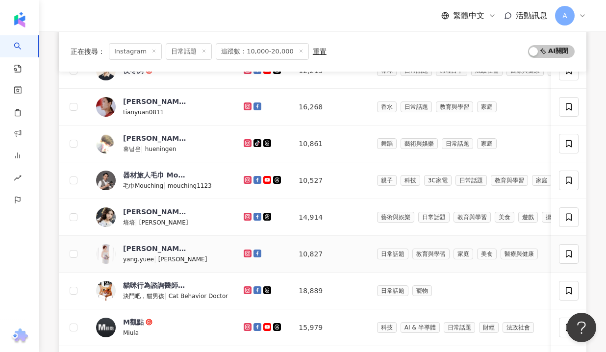
click at [244, 256] on icon at bounding box center [248, 253] width 8 height 8
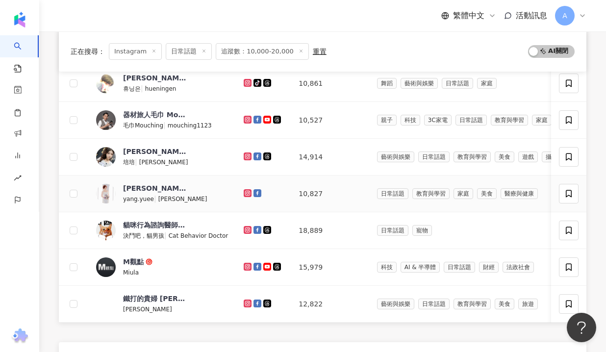
scroll to position [380, 0]
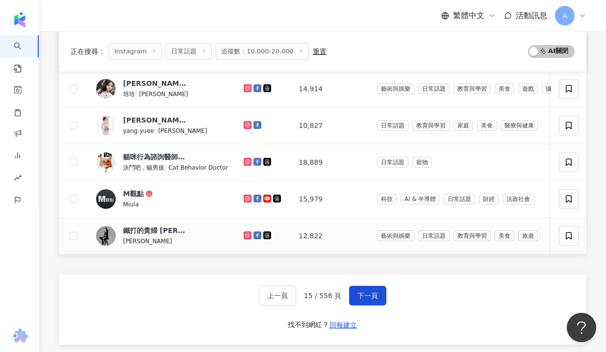
click at [246, 235] on icon at bounding box center [248, 235] width 4 height 4
click at [372, 291] on button "下一頁" at bounding box center [367, 296] width 37 height 20
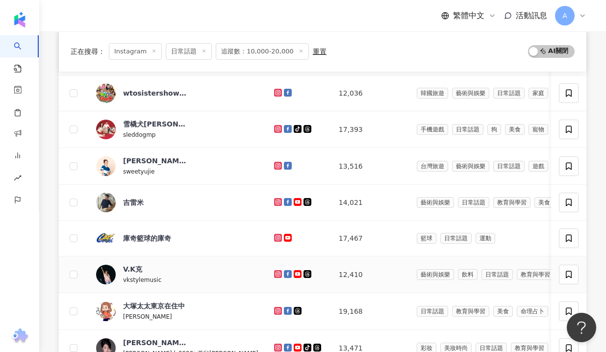
scroll to position [193, 0]
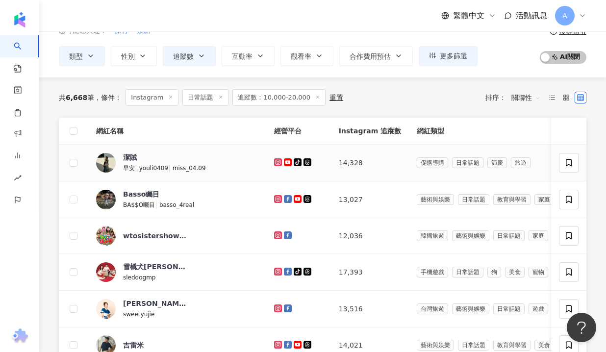
click at [274, 160] on icon at bounding box center [278, 162] width 8 height 8
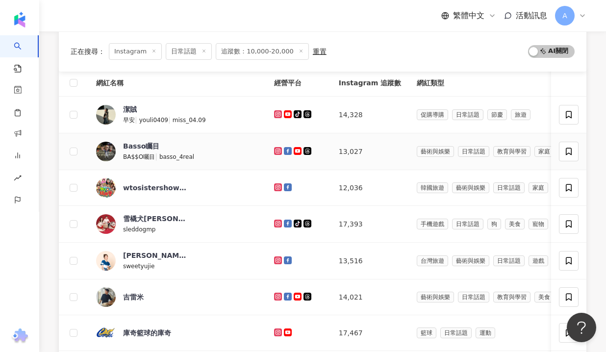
click at [274, 148] on icon at bounding box center [278, 151] width 8 height 8
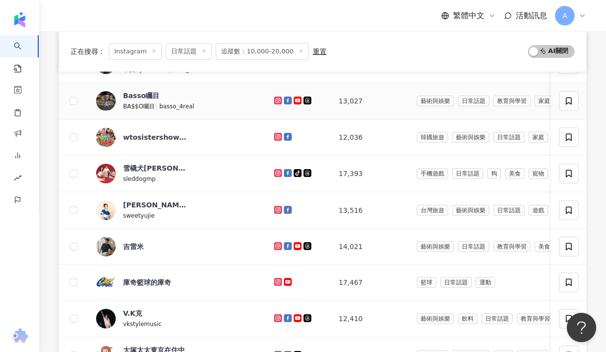
scroll to position [173, 0]
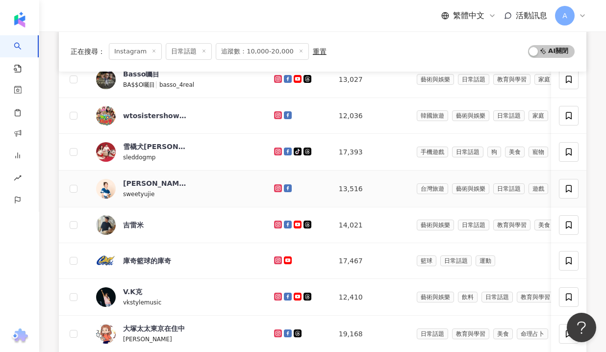
click at [274, 186] on icon at bounding box center [278, 188] width 8 height 8
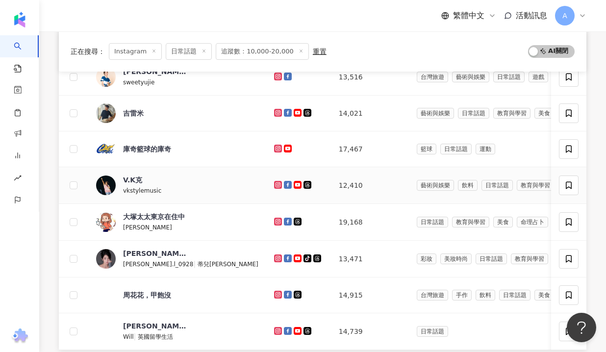
scroll to position [292, 0]
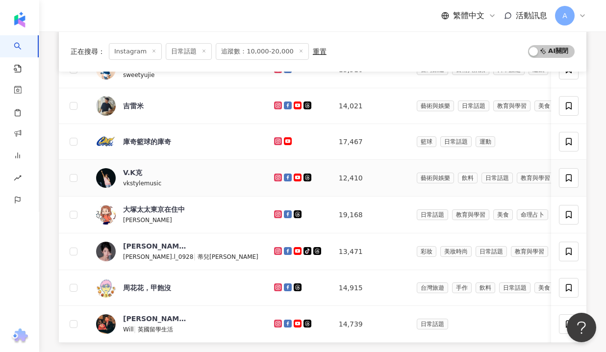
click at [274, 174] on icon at bounding box center [278, 178] width 8 height 8
click at [274, 211] on icon at bounding box center [278, 214] width 8 height 8
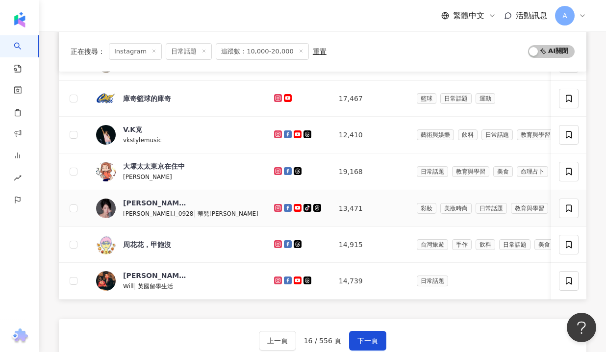
scroll to position [341, 0]
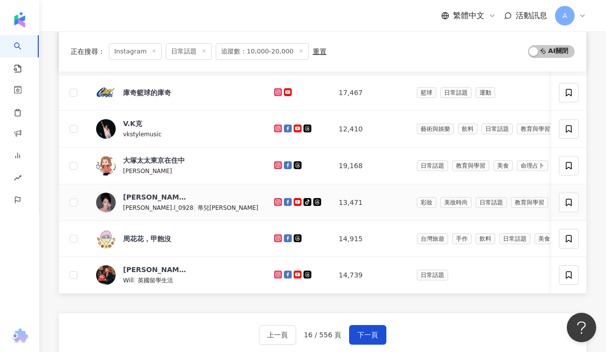
click at [276, 201] on icon at bounding box center [278, 201] width 4 height 4
click at [274, 273] on icon at bounding box center [278, 275] width 8 height 8
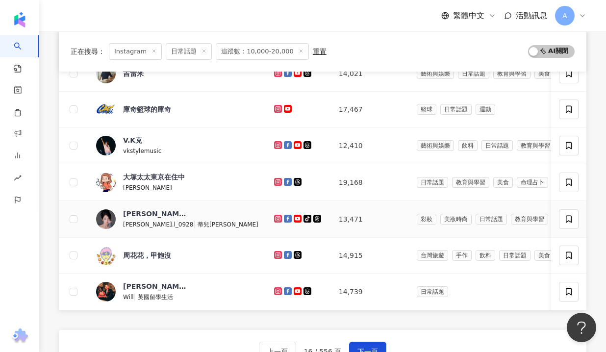
scroll to position [360, 0]
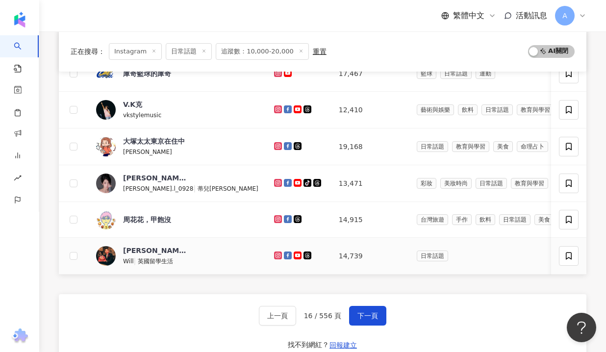
click at [275, 255] on icon at bounding box center [278, 255] width 6 height 6
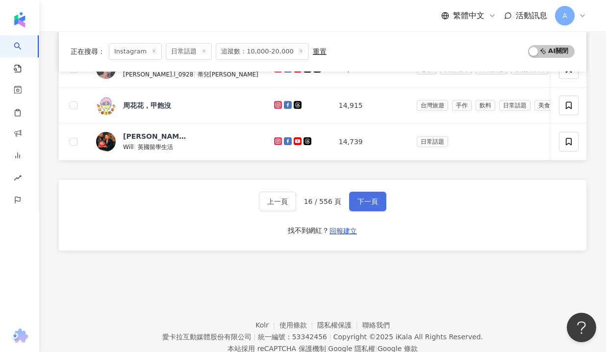
click at [369, 195] on button "下一頁" at bounding box center [367, 202] width 37 height 20
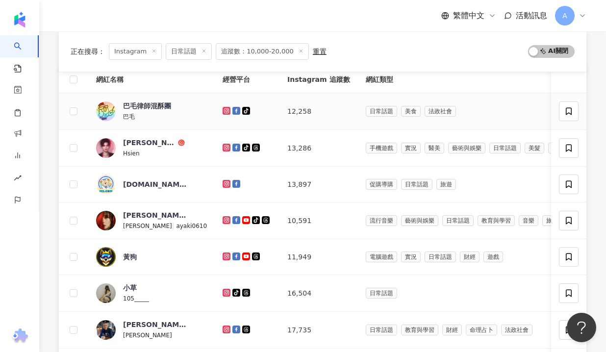
scroll to position [103, 0]
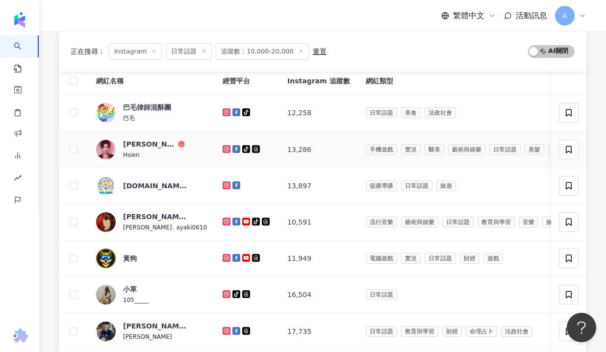
click at [223, 146] on icon at bounding box center [227, 149] width 8 height 8
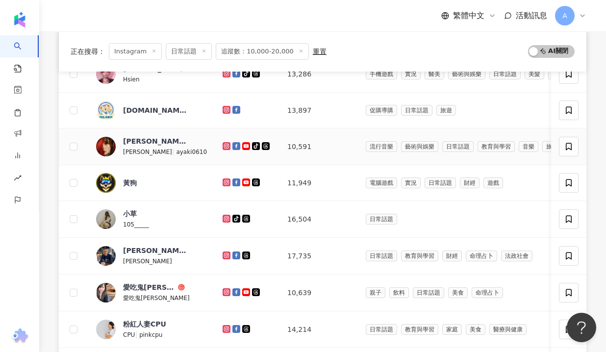
click at [224, 145] on icon at bounding box center [227, 146] width 6 height 6
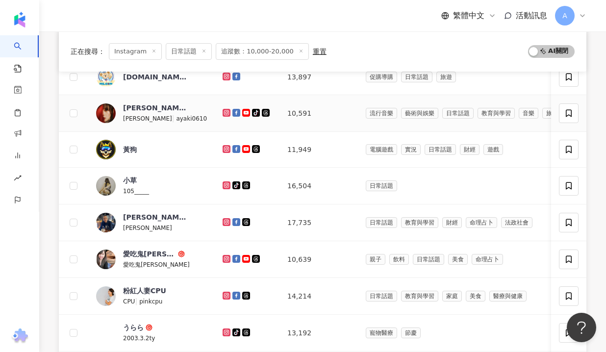
scroll to position [215, 0]
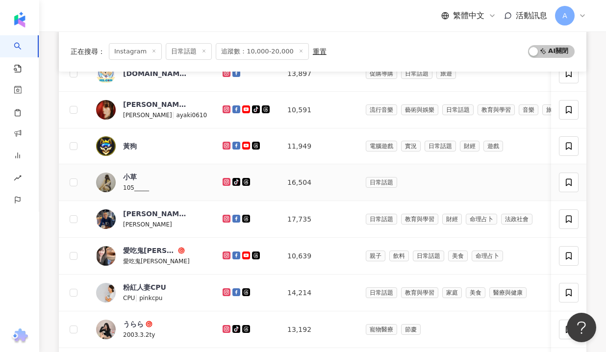
click at [223, 178] on icon at bounding box center [227, 182] width 8 height 8
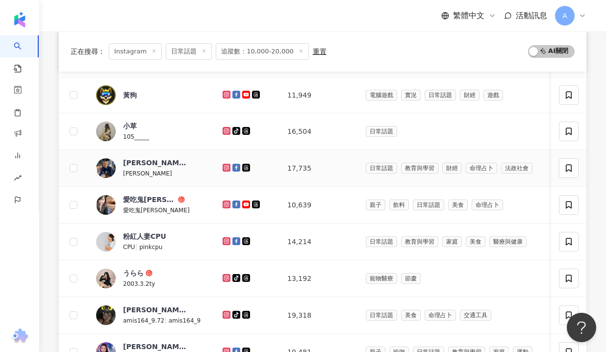
click at [215, 179] on td at bounding box center [247, 168] width 65 height 37
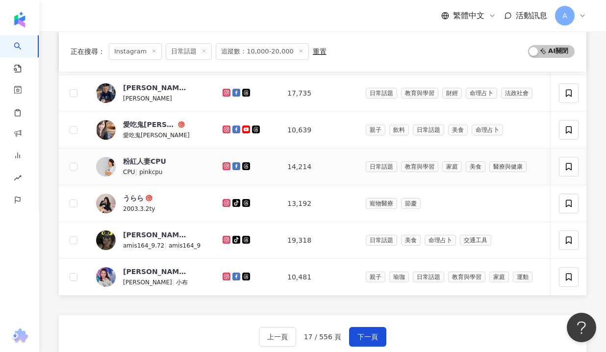
scroll to position [343, 0]
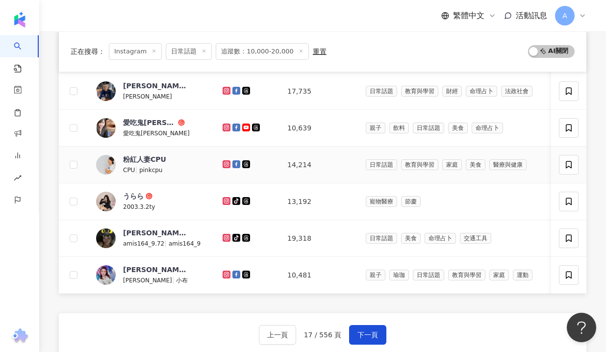
click at [223, 159] on div at bounding box center [247, 164] width 49 height 11
click at [223, 126] on g at bounding box center [227, 128] width 8 height 8
click at [223, 239] on link at bounding box center [228, 238] width 10 height 8
click at [224, 275] on icon at bounding box center [227, 275] width 6 height 6
click at [372, 328] on button "下一頁" at bounding box center [367, 335] width 37 height 20
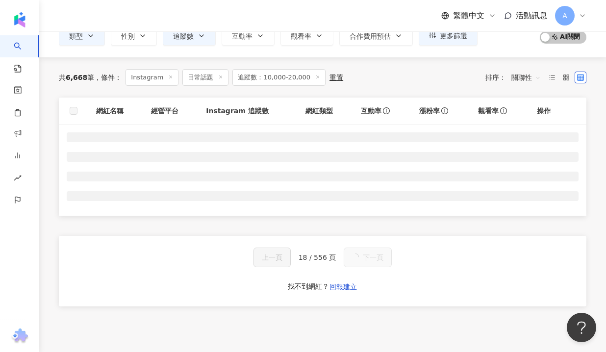
scroll to position [0, 0]
